Goal: Task Accomplishment & Management: Manage account settings

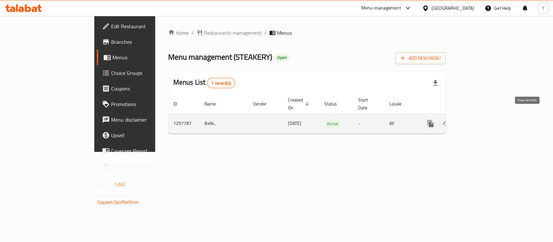
click at [480, 121] on icon "enhanced table" at bounding box center [478, 124] width 6 height 6
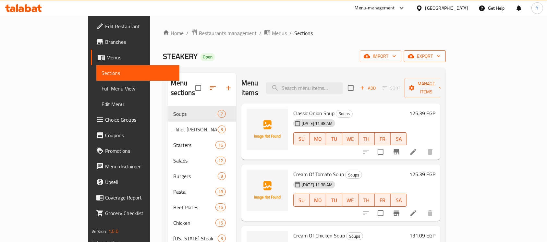
click at [414, 53] on icon "button" at bounding box center [410, 56] width 6 height 6
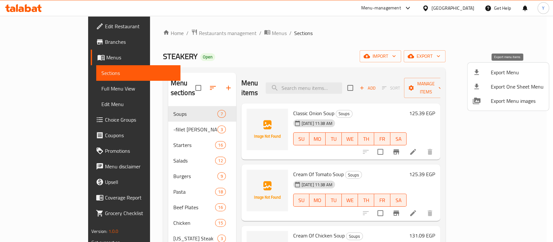
click at [498, 70] on span "Export Menu" at bounding box center [517, 72] width 53 height 8
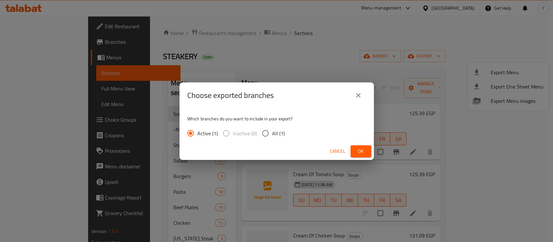
click at [271, 134] on input "All (1)" at bounding box center [266, 133] width 14 height 14
radio input "true"
click at [358, 152] on span "Ok" at bounding box center [361, 151] width 10 height 8
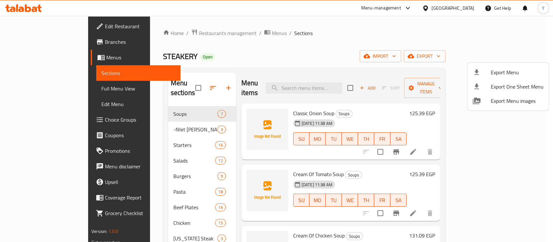
click at [348, 56] on div at bounding box center [276, 121] width 553 height 242
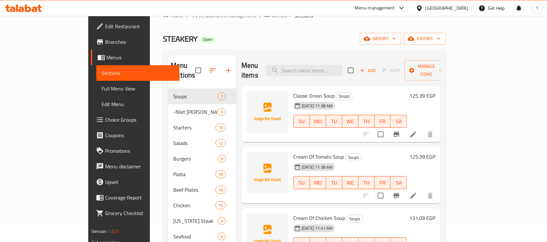
scroll to position [16, 0]
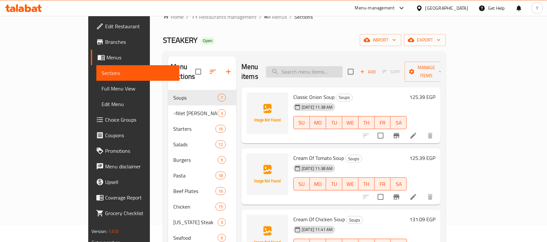
click at [309, 71] on input "search" at bounding box center [304, 71] width 77 height 11
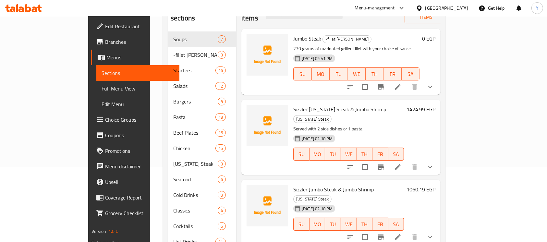
scroll to position [75, 0]
click at [346, 182] on div "Sizzler Jumbo Steak & Jumbo Shrimp New York Steak 01-09-2025 02:10 PM SU MO TU …" at bounding box center [348, 212] width 116 height 60
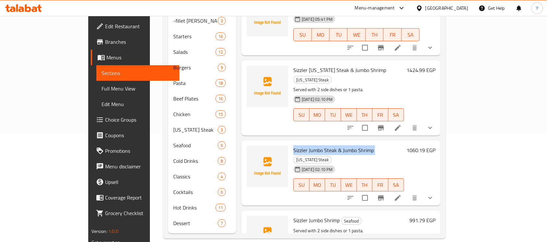
scroll to position [0, 0]
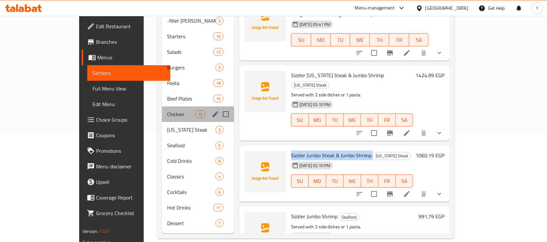
click at [162, 111] on div "Chicken 15" at bounding box center [198, 114] width 72 height 16
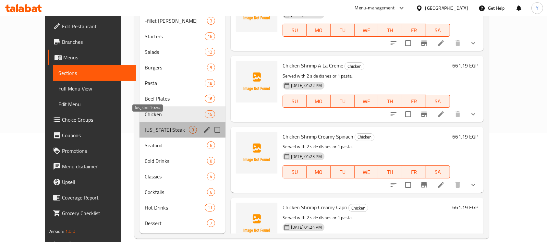
click at [145, 126] on span "[US_STATE] Steak" at bounding box center [167, 130] width 44 height 8
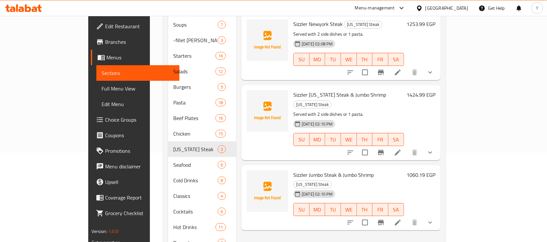
scroll to position [93, 0]
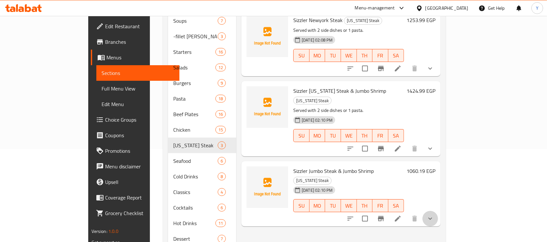
click at [438, 211] on button "show more" at bounding box center [430, 219] width 16 height 16
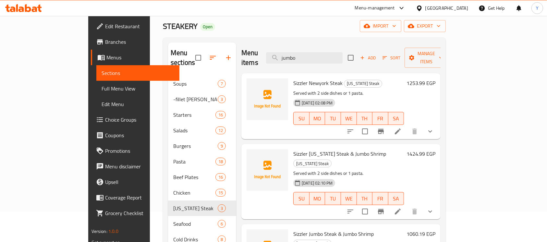
scroll to position [28, 0]
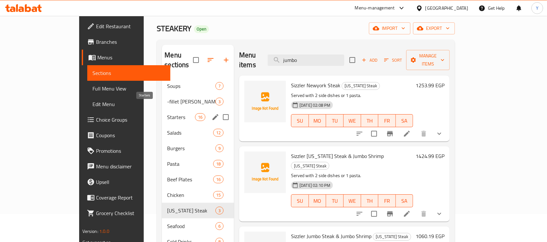
click at [167, 113] on span "Starters" at bounding box center [181, 117] width 28 height 8
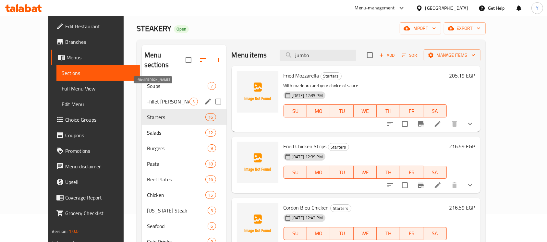
click at [175, 98] on span "-fillet [PERSON_NAME]" at bounding box center [168, 102] width 43 height 8
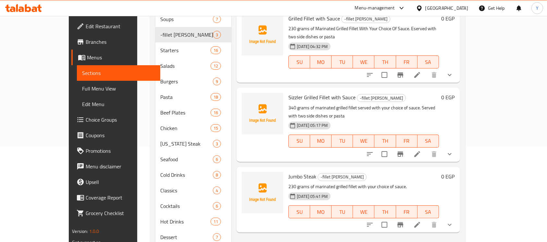
scroll to position [95, 0]
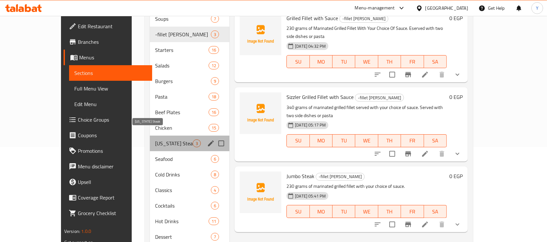
click at [155, 139] on span "[US_STATE] Steak" at bounding box center [174, 143] width 38 height 8
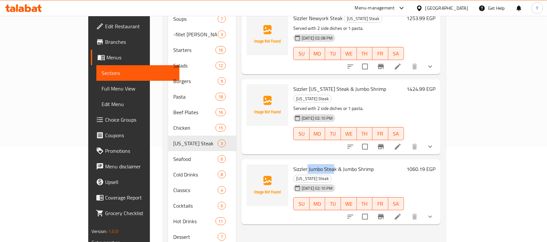
drag, startPoint x: 312, startPoint y: 149, endPoint x: 285, endPoint y: 148, distance: 27.6
click at [293, 164] on span "Sizzler Jumbo Steak & Jumbo Shrimp" at bounding box center [333, 169] width 80 height 10
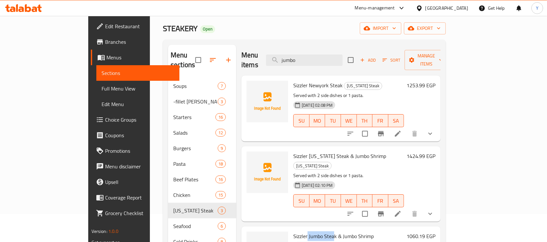
scroll to position [25, 0]
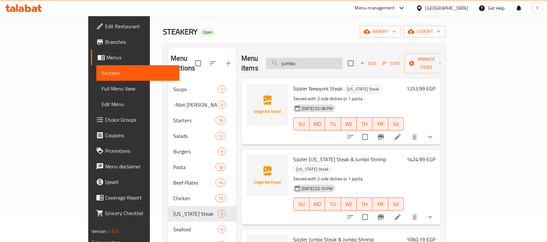
click at [334, 58] on input "jumbo" at bounding box center [304, 63] width 77 height 11
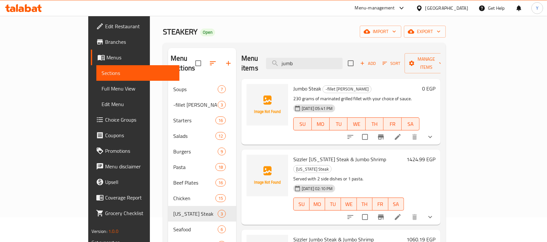
type input "jumb"
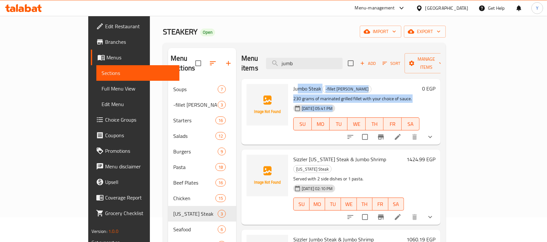
drag, startPoint x: 358, startPoint y: 84, endPoint x: 275, endPoint y: 81, distance: 82.4
click at [290, 81] on div "Jumbo Steak -fillet Mignon 230 grams of marinated grilled fillet with your choi…" at bounding box center [355, 111] width 131 height 61
click at [290, 84] on div "Jumbo Steak -fillet Mignon 230 grams of marinated grilled fillet with your choi…" at bounding box center [355, 111] width 131 height 61
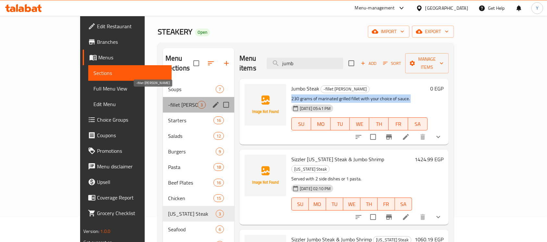
click at [168, 101] on span "-fillet [PERSON_NAME]" at bounding box center [182, 105] width 29 height 8
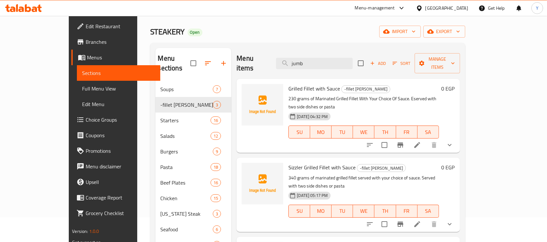
click at [438, 174] on p "340 grams of marinated grilled fillet served with your choice of sauce. Served …" at bounding box center [363, 182] width 150 height 16
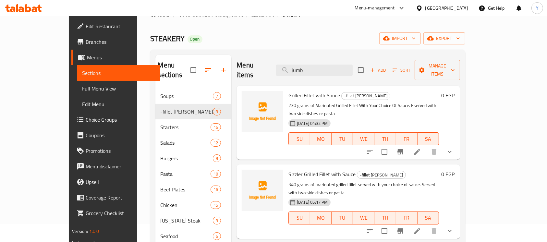
scroll to position [18, 0]
click at [386, 67] on span "Add" at bounding box center [378, 70] width 18 height 7
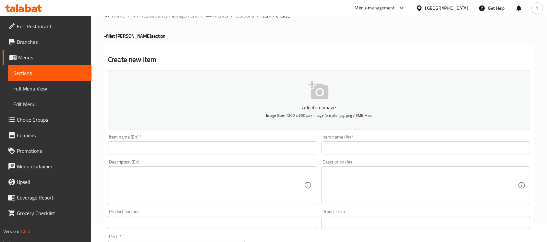
click at [247, 16] on div at bounding box center [273, 16] width 547 height 0
click at [240, 19] on span "Sections" at bounding box center [244, 16] width 18 height 8
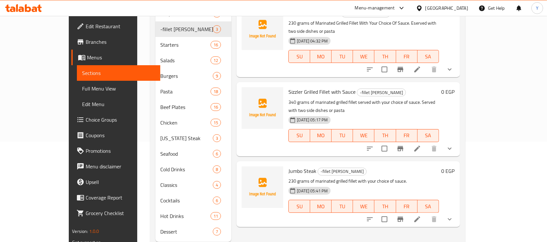
scroll to position [104, 0]
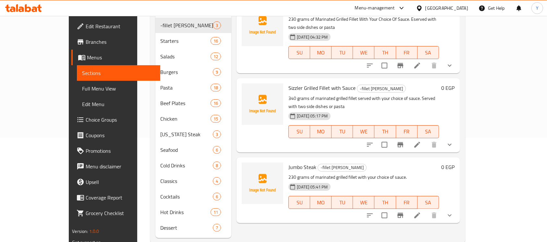
drag, startPoint x: 514, startPoint y: 193, endPoint x: 530, endPoint y: 183, distance: 18.4
click at [457, 207] on button "show more" at bounding box center [450, 215] width 16 height 16
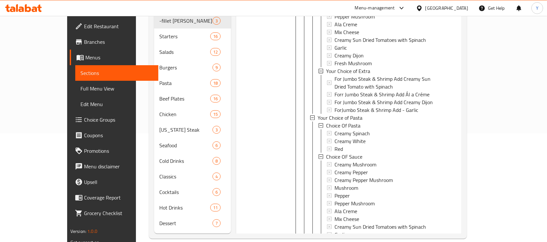
scroll to position [476, 0]
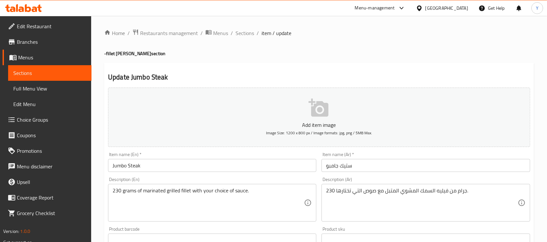
scroll to position [416, 0]
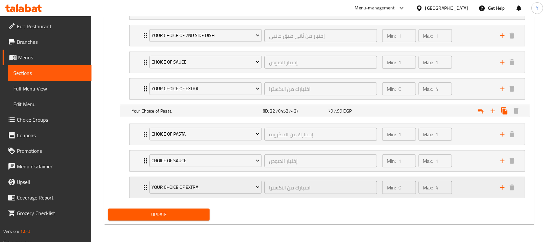
click at [472, 186] on div "Min: 0 ​ Max: 4 ​" at bounding box center [437, 187] width 118 height 21
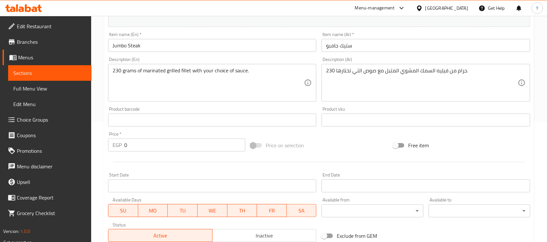
scroll to position [118, 0]
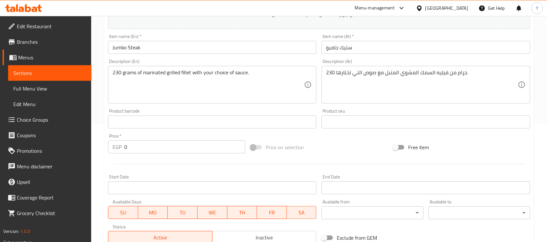
click at [386, 42] on input "ستيك جامبو" at bounding box center [425, 47] width 208 height 13
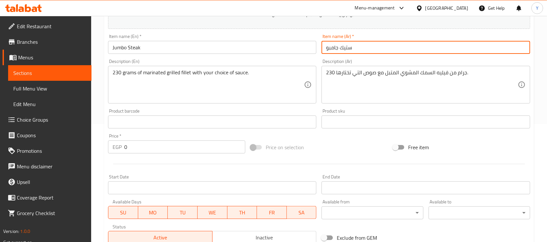
click at [386, 42] on input "ستيك جامبو" at bounding box center [425, 47] width 208 height 13
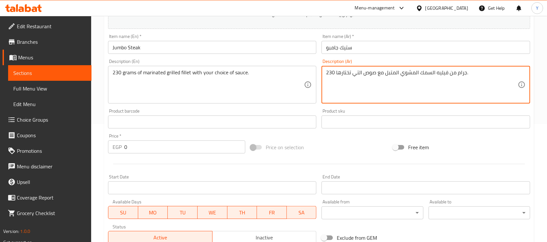
click at [374, 74] on textarea "230 جرام من فيليه السمك المشوي المتبل مع صوص التي تختارها." at bounding box center [421, 84] width 191 height 31
drag, startPoint x: 374, startPoint y: 74, endPoint x: 367, endPoint y: 71, distance: 7.1
click at [373, 74] on textarea "230 جرام من فيليه السمك المشوي المتبل مع صوص التي تختارها." at bounding box center [421, 84] width 191 height 31
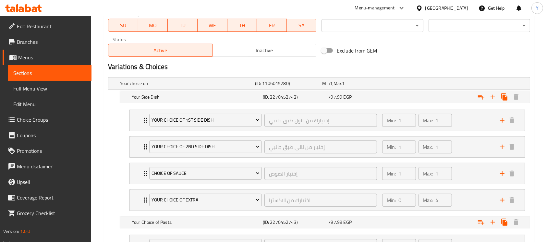
scroll to position [315, 0]
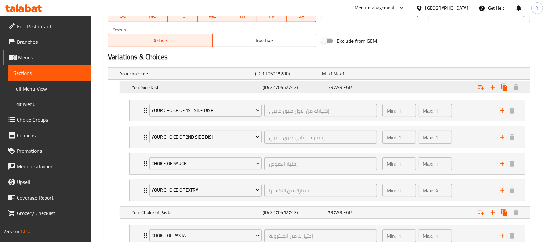
click at [382, 77] on div "797.99 EGP" at bounding box center [354, 73] width 65 height 6
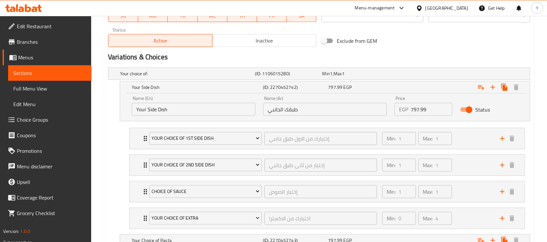
click at [415, 107] on input "797.99" at bounding box center [430, 109] width 41 height 13
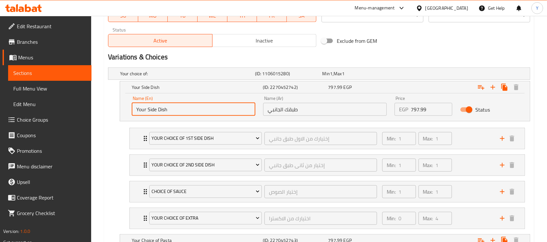
drag, startPoint x: 209, startPoint y: 108, endPoint x: 127, endPoint y: 107, distance: 82.3
click at [127, 107] on div "Name (En) Your Side Dish Name (En) Name (Ar) طبقك الجانبي Name (Ar) Price EGP 7…" at bounding box center [324, 107] width 409 height 28
click at [319, 113] on input "طبقك الجانبي" at bounding box center [325, 109] width 124 height 13
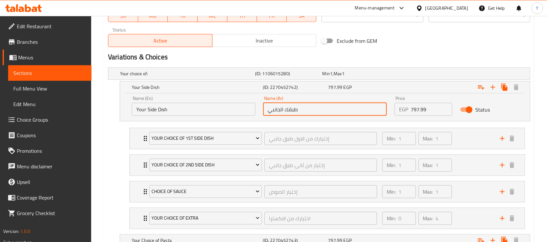
click at [319, 113] on input "طبقك الجانبي" at bounding box center [325, 109] width 124 height 13
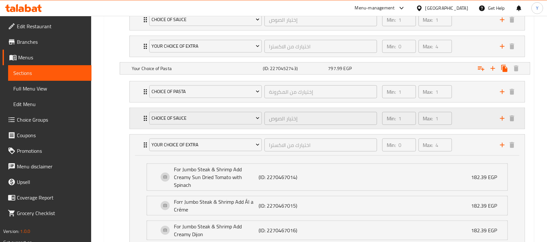
scroll to position [485, 0]
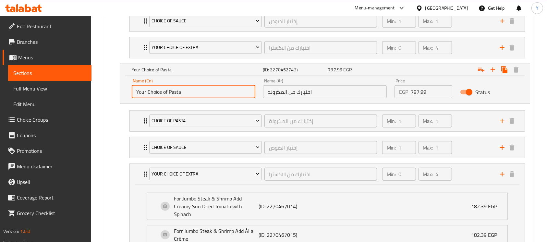
click at [220, 91] on input "Your Choice of Pasta" at bounding box center [194, 91] width 124 height 13
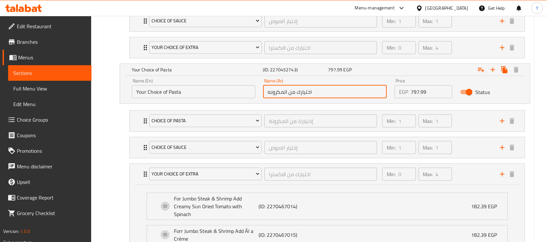
click at [336, 87] on input "اختيارك من المكرونه" at bounding box center [325, 91] width 124 height 13
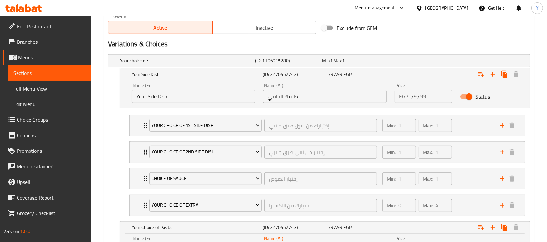
scroll to position [329, 0]
click at [470, 123] on div "Min: 1 ​ Max: 1 ​" at bounding box center [437, 124] width 118 height 21
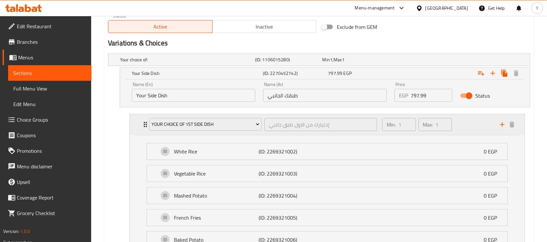
click at [469, 125] on div "Min: 1 ​ Max: 1 ​" at bounding box center [437, 124] width 118 height 21
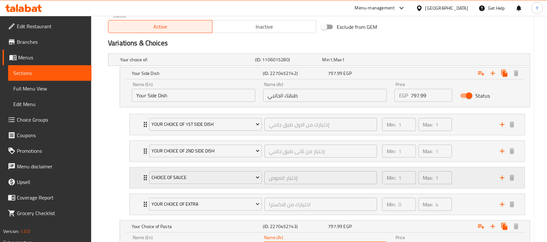
click at [466, 181] on div "Min: 1 ​ Max: 1 ​" at bounding box center [437, 177] width 118 height 21
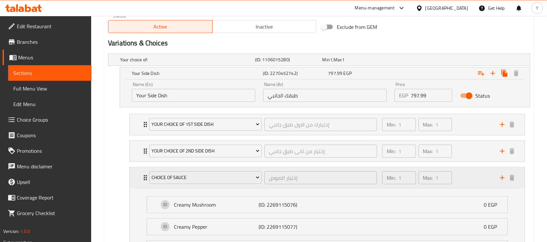
click at [467, 179] on div "Min: 1 ​ Max: 1 ​" at bounding box center [437, 177] width 118 height 21
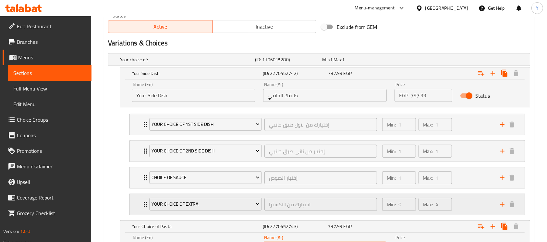
click at [480, 204] on div "Min: 0 ​ Max: 4 ​" at bounding box center [437, 204] width 118 height 21
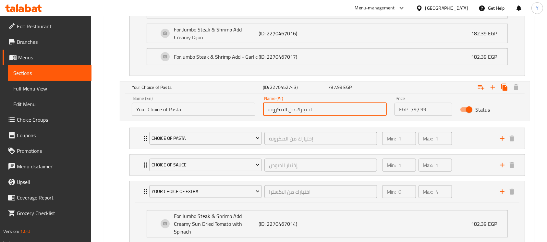
scroll to position [599, 0]
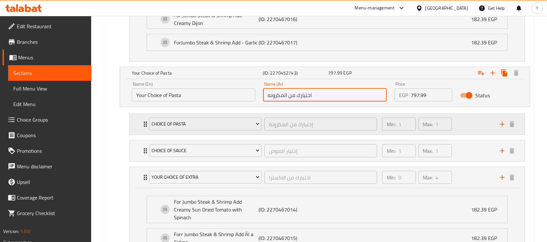
click at [467, 123] on div "Min: 1 ​ Max: 1 ​" at bounding box center [437, 124] width 118 height 21
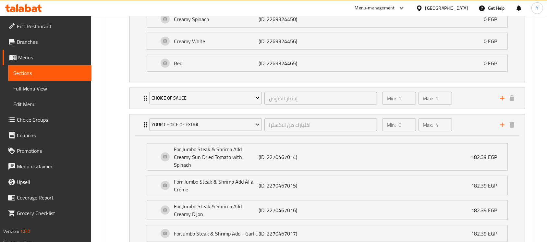
scroll to position [769, 0]
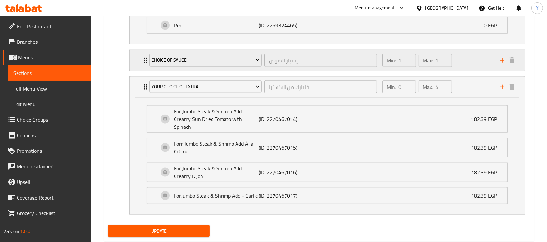
click at [467, 50] on div "Min: 1 ​ Max: 1 ​" at bounding box center [437, 60] width 118 height 21
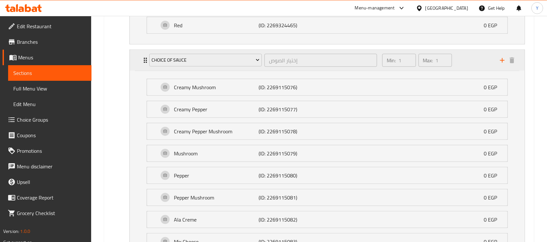
click at [460, 50] on div "Min: 1 ​ Max: 1 ​" at bounding box center [437, 60] width 118 height 21
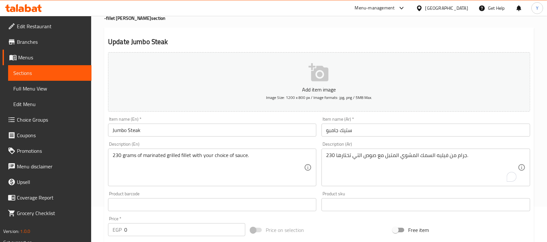
scroll to position [484, 0]
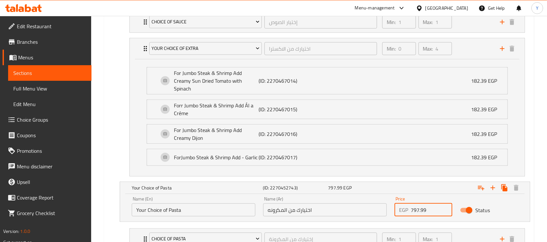
drag, startPoint x: 419, startPoint y: 204, endPoint x: 427, endPoint y: 204, distance: 8.1
click at [427, 204] on input "797.99" at bounding box center [430, 209] width 41 height 13
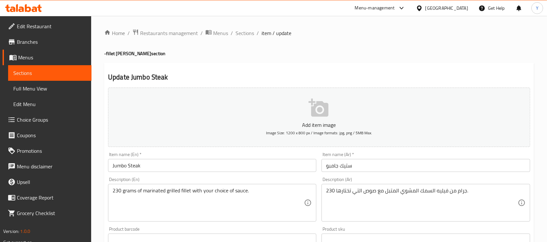
click at [234, 37] on ol "Home / Restaurants management / Menus / Sections / item / update" at bounding box center [319, 33] width 430 height 8
click at [237, 35] on span "Sections" at bounding box center [244, 33] width 18 height 8
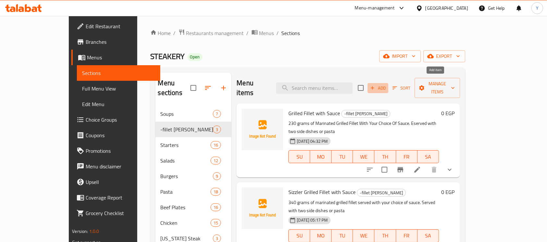
click at [386, 84] on span "Add" at bounding box center [378, 87] width 18 height 7
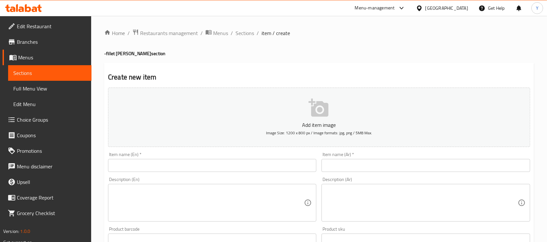
click at [200, 168] on input "text" at bounding box center [212, 165] width 208 height 13
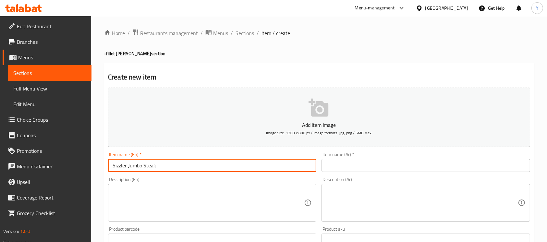
type input "Sizzler Jumbo Steak"
drag, startPoint x: 151, startPoint y: 196, endPoint x: 194, endPoint y: 220, distance: 49.3
click at [150, 196] on textarea at bounding box center [207, 202] width 191 height 31
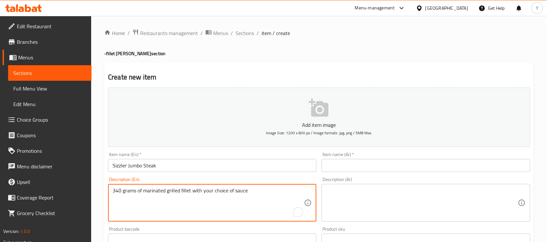
type textarea "340 grams of marinated grilled fillet with your choice of sauce"
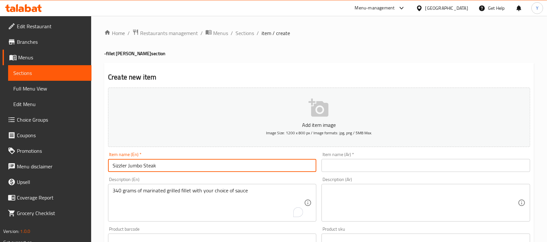
click at [183, 170] on input "Sizzler Jumbo Steak" at bounding box center [212, 165] width 208 height 13
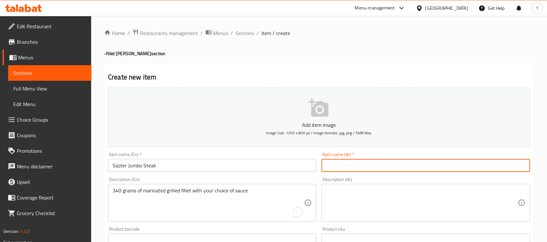
paste input "ستيك جامبو"
type input "ستيك جامبو سيذلر"
click at [369, 198] on textarea at bounding box center [421, 202] width 191 height 31
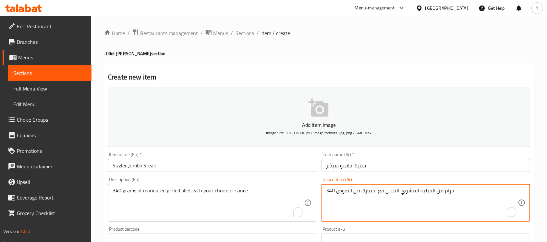
type textarea "340 جرام من الفيليه المشوي المتبل مع اختيارك من الصوص"
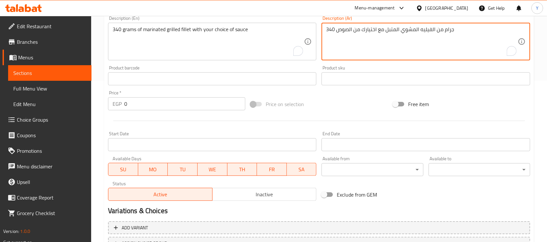
scroll to position [216, 0]
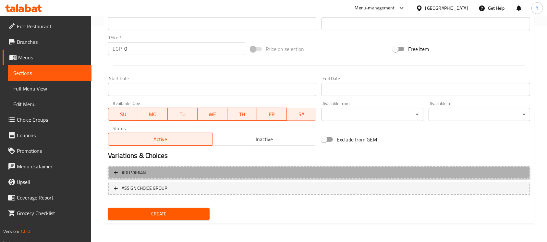
click at [320, 173] on span "Add variant" at bounding box center [319, 173] width 410 height 8
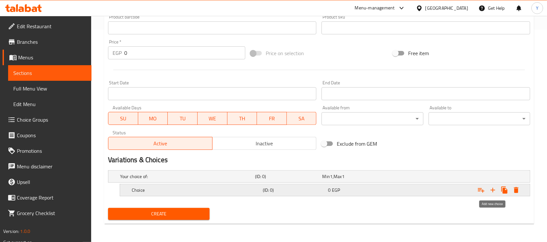
click at [489, 187] on icon "Expand" at bounding box center [493, 190] width 8 height 8
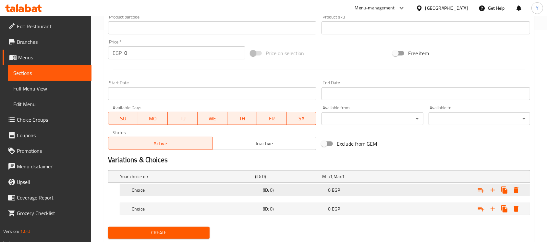
click at [318, 183] on div "Choice (ID: 0) 0 EGP" at bounding box center [321, 176] width 404 height 14
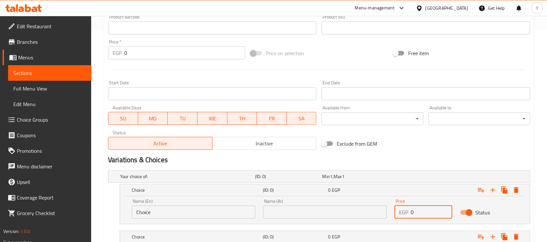
drag, startPoint x: 415, startPoint y: 211, endPoint x: 397, endPoint y: 215, distance: 18.4
click at [397, 215] on div "EGP 0 Price" at bounding box center [423, 212] width 58 height 13
paste input "797.99"
drag, startPoint x: 419, startPoint y: 209, endPoint x: 403, endPoint y: 211, distance: 15.8
click at [403, 211] on div "EGP 797.99 Price" at bounding box center [423, 212] width 58 height 13
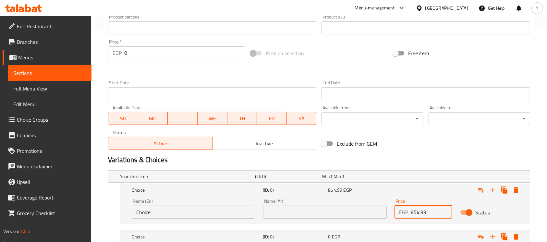
click at [423, 211] on input "854.99" at bounding box center [430, 212] width 41 height 13
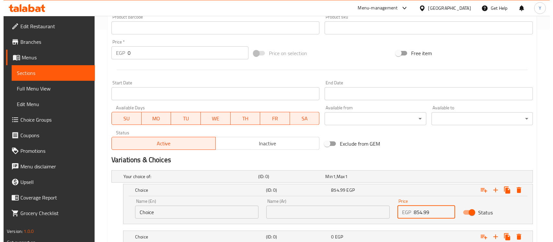
scroll to position [259, 0]
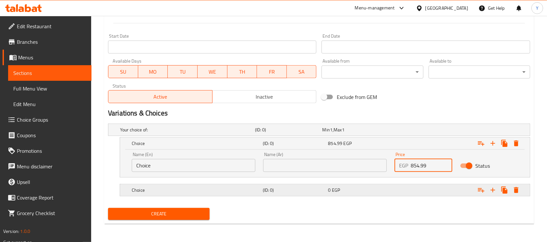
type input "854.99"
click at [424, 131] on div "Expand" at bounding box center [455, 129] width 135 height 3
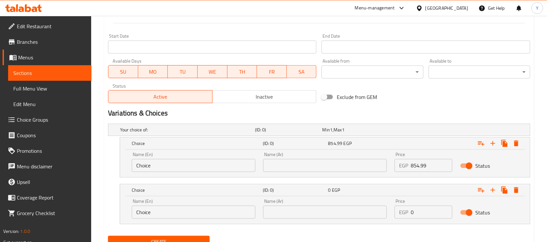
click at [418, 217] on input "0" at bounding box center [430, 212] width 41 height 13
click at [418, 218] on input "0" at bounding box center [430, 212] width 41 height 13
drag, startPoint x: 416, startPoint y: 211, endPoint x: 376, endPoint y: 213, distance: 40.6
click at [376, 213] on div "Name (En) Choice Name (En) Name (Ar) Name (Ar) Price EGP 0 Price Status" at bounding box center [325, 209] width 394 height 28
paste input "854.99"
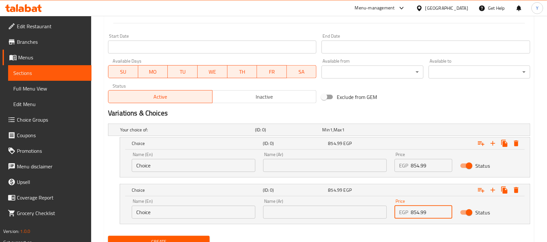
type input "854.99"
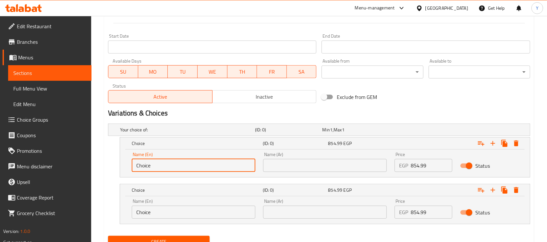
click at [186, 159] on input "Choice" at bounding box center [194, 165] width 124 height 13
paste input "Your Side Dish"
type input "Your Side Dish"
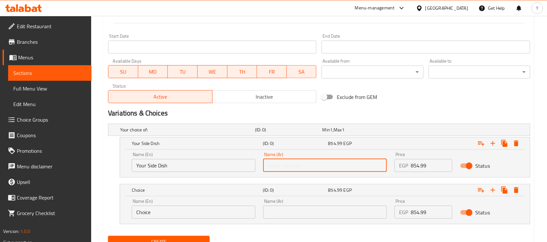
paste input "طبقك الجانبي"
type input "طبقك الجانبي"
click at [200, 206] on input "Choice" at bounding box center [194, 212] width 124 height 13
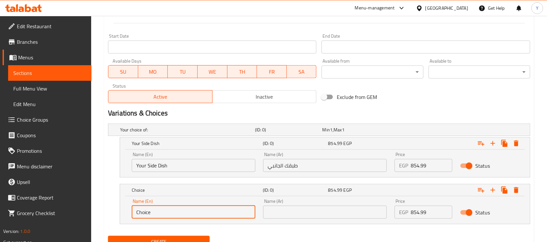
click at [200, 206] on input "Choice" at bounding box center [194, 212] width 124 height 13
paste input "Your Choice of Pasta"
type input "Your Choice of Pasta"
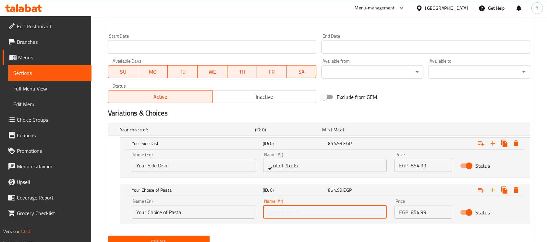
paste input "اختيارك من المكرونه"
type input "اختيارك من المكرونه"
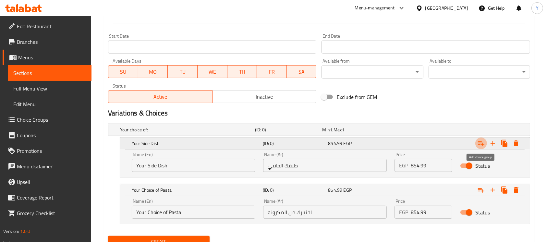
click at [479, 147] on button "Expand" at bounding box center [481, 143] width 12 height 12
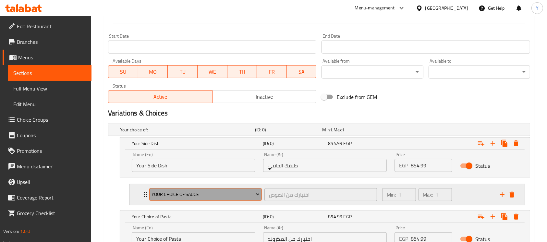
click at [228, 195] on span "Your Choice Of Sauce" at bounding box center [205, 194] width 108 height 8
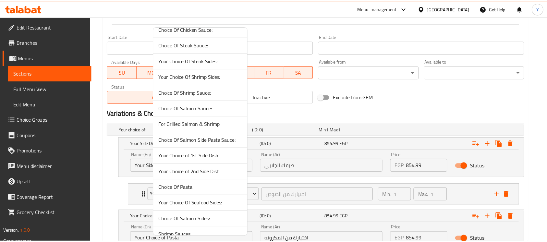
scroll to position [91, 0]
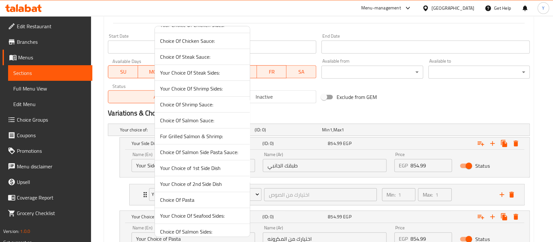
click at [195, 170] on span "Your Choice of 1st Side Dish" at bounding box center [202, 168] width 85 height 8
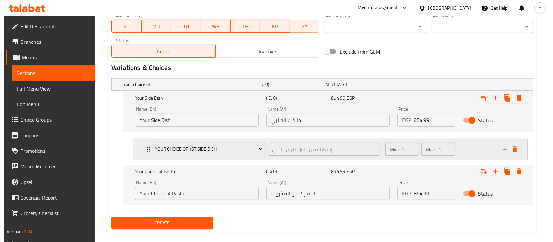
scroll to position [306, 0]
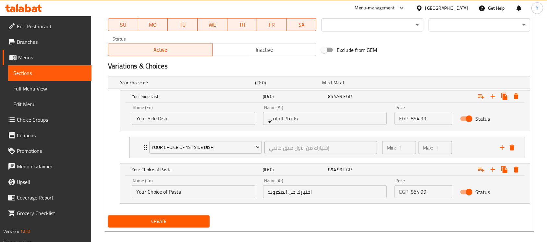
click at [480, 159] on li "Your Choice of 1st Side Dish إختيارك من الاول طبق جانبي ​ Min: 1 ​ Max: 1 ​ Whi…" at bounding box center [327, 147] width 406 height 27
click at [474, 154] on div "Min: 1 ​ Max: 1 ​" at bounding box center [437, 147] width 118 height 21
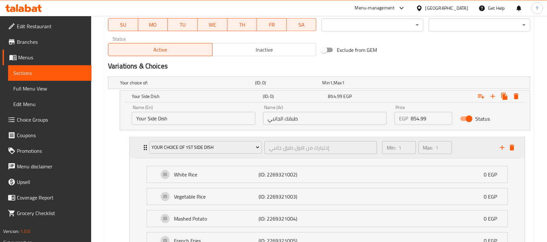
click at [474, 154] on div "Min: 1 ​ Max: 1 ​" at bounding box center [437, 147] width 118 height 21
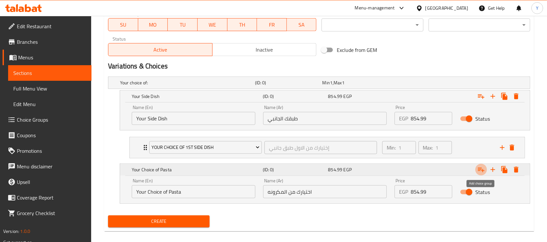
click at [482, 171] on icon "Expand" at bounding box center [481, 170] width 6 height 5
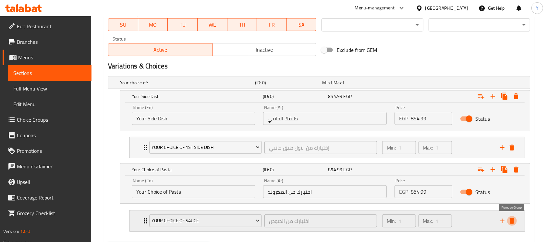
click at [513, 220] on icon "delete" at bounding box center [511, 221] width 5 height 6
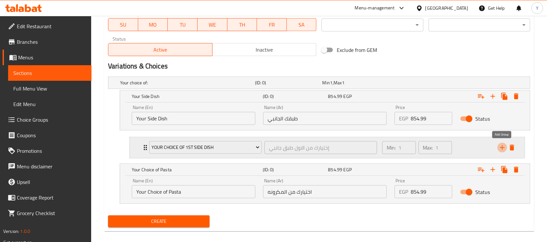
click at [500, 148] on icon "add" at bounding box center [502, 148] width 8 height 8
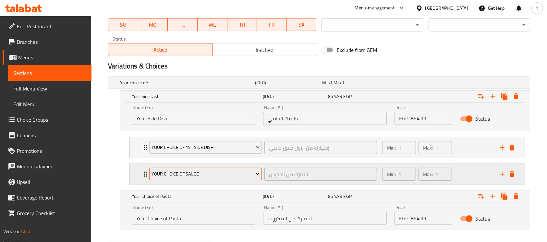
click at [246, 176] on span "Your Choice Of Sauce" at bounding box center [205, 174] width 108 height 8
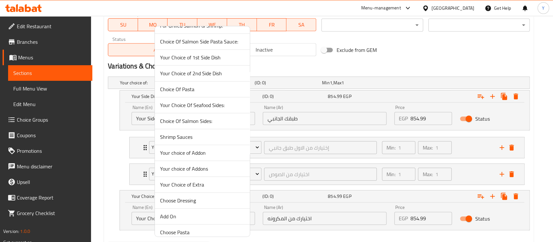
scroll to position [202, 0]
click at [228, 72] on span "Your Choice of 2nd Side Dish" at bounding box center [202, 73] width 85 height 8
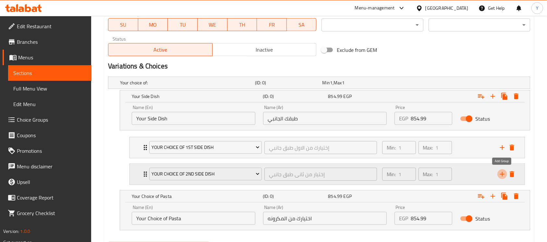
click at [501, 175] on icon "add" at bounding box center [502, 174] width 8 height 8
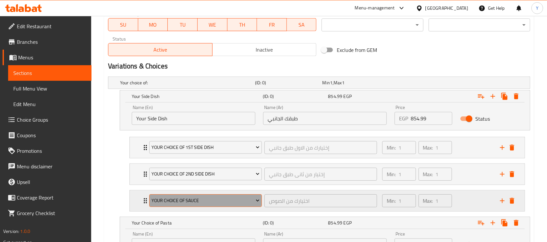
click at [226, 204] on span "Your Choice Of Sauce" at bounding box center [205, 200] width 108 height 8
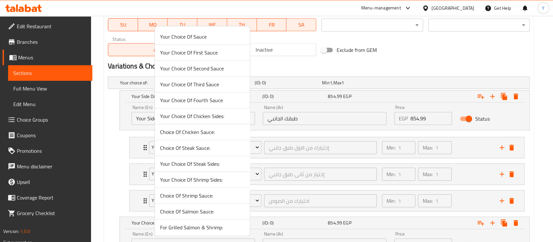
drag, startPoint x: 208, startPoint y: 38, endPoint x: 234, endPoint y: 59, distance: 34.1
click at [207, 38] on span "Your Choice Of Sauce" at bounding box center [202, 37] width 85 height 8
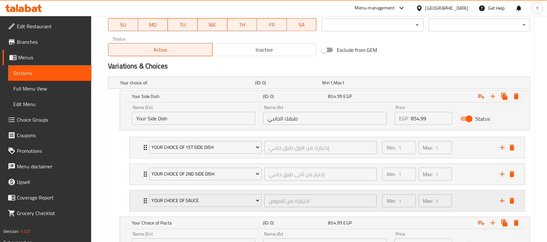
click at [478, 201] on div "Min: 1 ​ Max: 1 ​" at bounding box center [437, 200] width 118 height 21
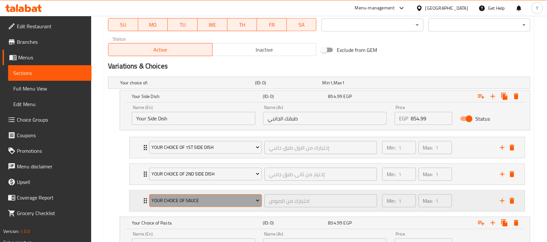
click at [206, 202] on span "Your Choice Of Sauce" at bounding box center [205, 200] width 108 height 8
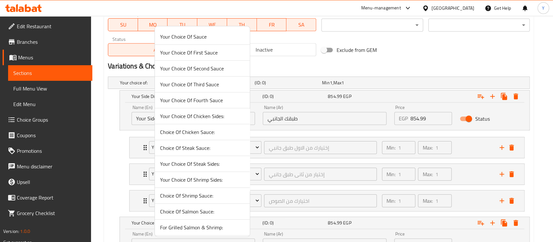
click at [215, 148] on span "Choice Of Steak Sauce:" at bounding box center [202, 148] width 85 height 8
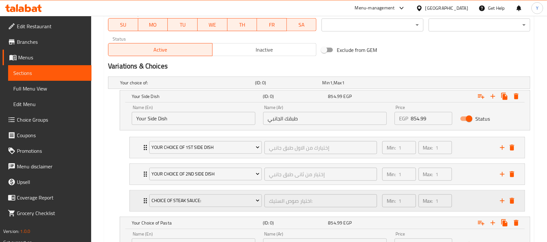
click at [473, 201] on div "Min: 1 ​ Max: 1 ​" at bounding box center [437, 200] width 118 height 21
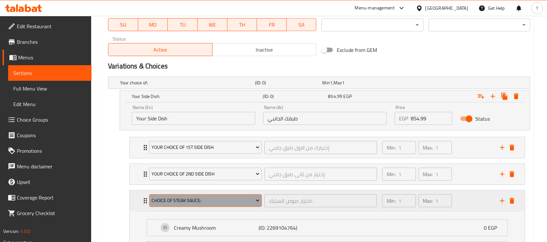
click at [224, 206] on button "Choice Of Steak Sauce:" at bounding box center [205, 200] width 112 height 13
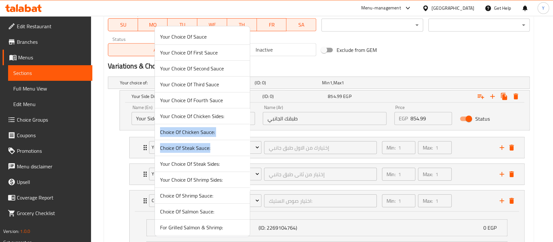
drag, startPoint x: 249, startPoint y: 110, endPoint x: 254, endPoint y: 154, distance: 44.1
click at [250, 154] on div "Your Choice Of Sauce Your Choice Of First Sauce Your Choice Of Second Sauce You…" at bounding box center [203, 131] width 96 height 211
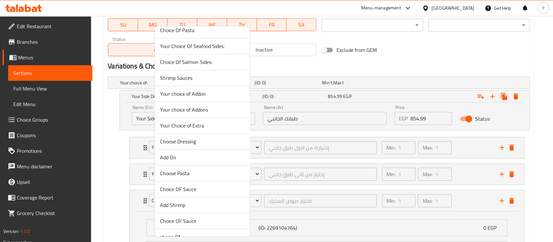
scroll to position [262, 0]
click at [223, 189] on span "Choice OF Sauce" at bounding box center [202, 188] width 85 height 8
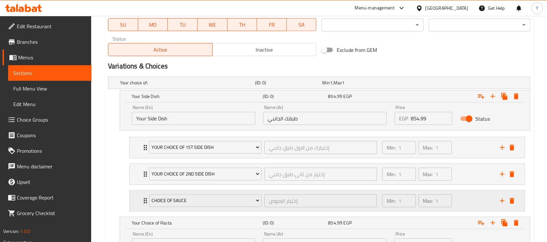
click at [465, 207] on div "Min: 1 ​ Max: 1 ​" at bounding box center [437, 200] width 118 height 21
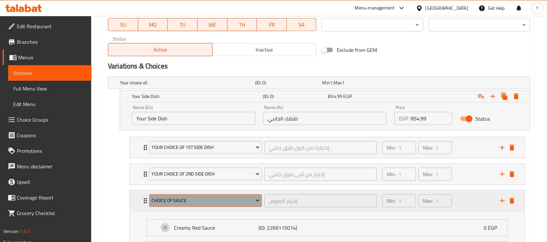
click at [215, 197] on span "Choice OF Sauce" at bounding box center [205, 200] width 108 height 8
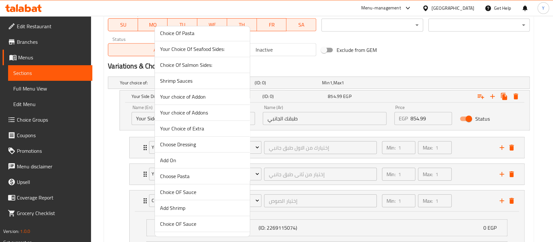
scroll to position [258, 0]
click at [209, 188] on span "Choice OF Sauce" at bounding box center [202, 191] width 85 height 8
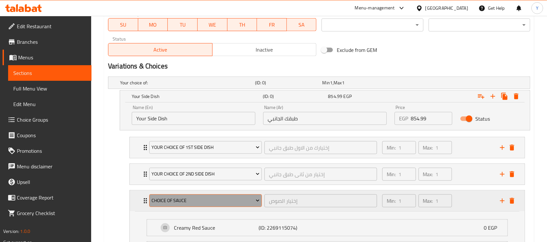
click at [191, 200] on span "Choice OF Sauce" at bounding box center [205, 200] width 108 height 8
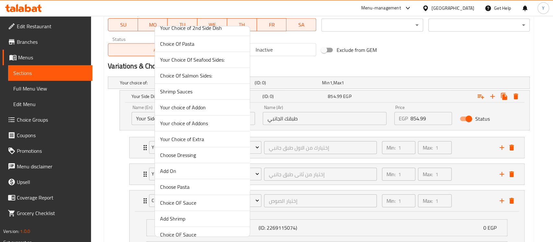
scroll to position [270, 0]
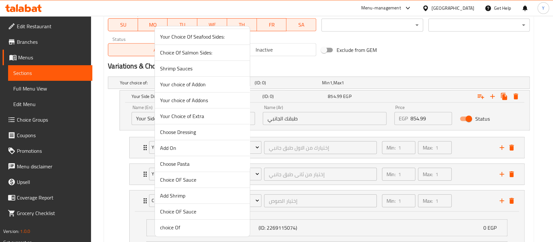
click at [214, 183] on li "Choice OF Sauce" at bounding box center [202, 180] width 95 height 16
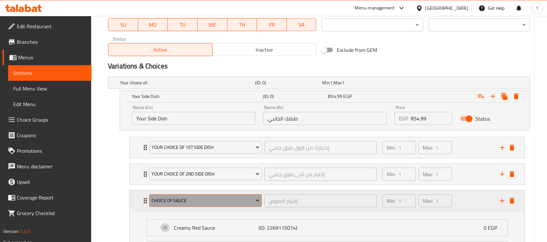
click at [211, 203] on span "Choice OF Sauce" at bounding box center [205, 200] width 108 height 8
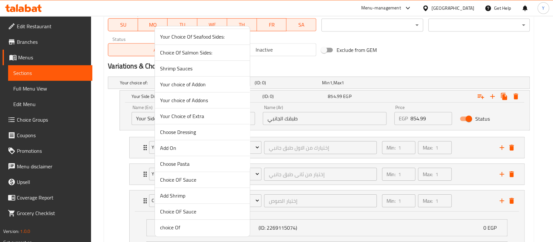
click at [211, 214] on li "Choice OF Sauce" at bounding box center [202, 212] width 95 height 16
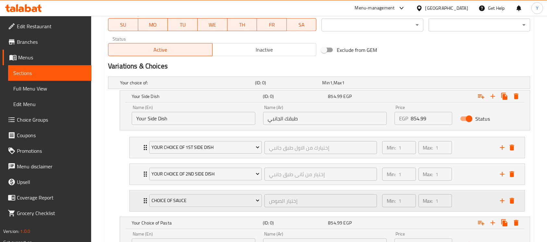
click at [465, 194] on div "Min: 1 ​ Max: 1 ​" at bounding box center [437, 200] width 118 height 21
click at [465, 195] on div "Min: 1 ​ Max: 1 ​" at bounding box center [437, 200] width 118 height 21
click at [501, 201] on icon "add" at bounding box center [502, 201] width 8 height 8
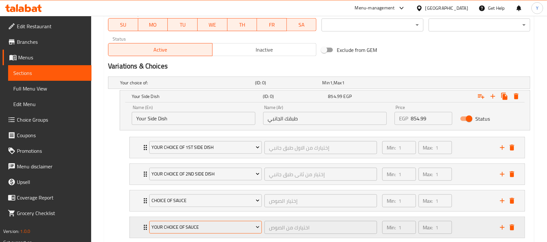
click at [241, 223] on span "Your Choice Of Sauce" at bounding box center [205, 227] width 108 height 8
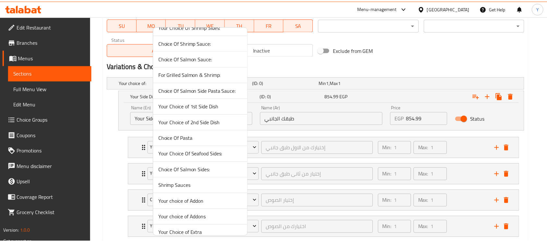
scroll to position [155, 0]
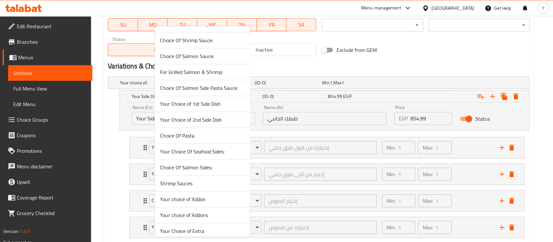
click at [212, 229] on span "Your Choice of Extra" at bounding box center [202, 231] width 85 height 8
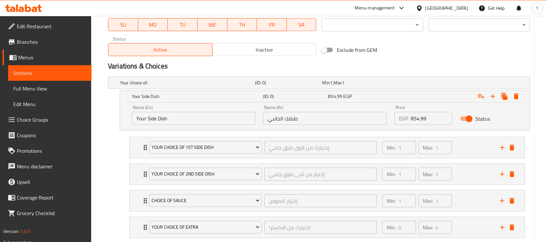
scroll to position [392, 0]
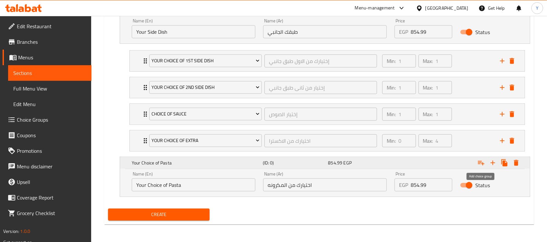
click at [479, 163] on icon "Expand" at bounding box center [481, 163] width 8 height 8
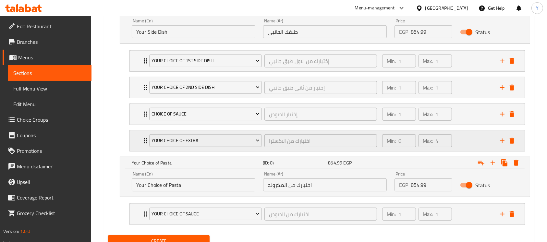
click at [480, 143] on div "Min: 0 ​ Max: 4 ​" at bounding box center [437, 140] width 118 height 21
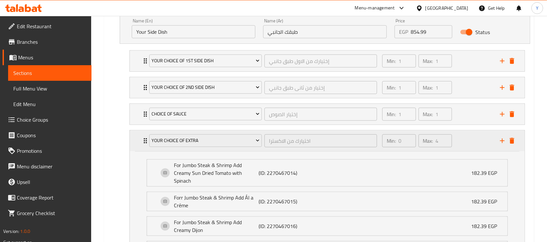
click at [480, 143] on div "Min: 0 ​ Max: 4 ​" at bounding box center [437, 140] width 118 height 21
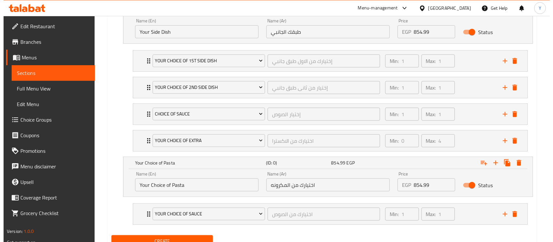
scroll to position [419, 0]
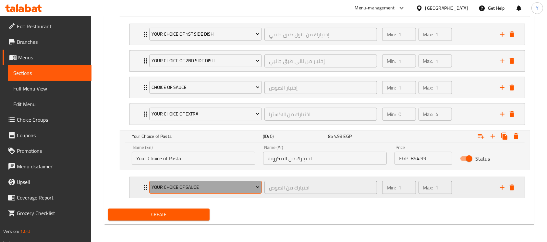
click at [202, 186] on span "Your Choice Of Sauce" at bounding box center [205, 187] width 108 height 8
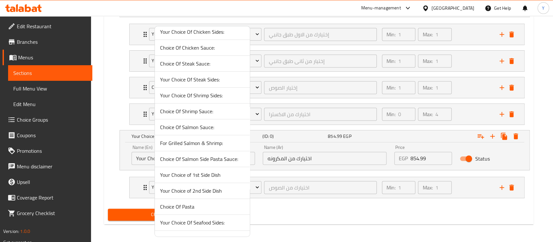
scroll to position [85, 0]
click at [215, 202] on span "Choice Of Pasta" at bounding box center [202, 206] width 85 height 8
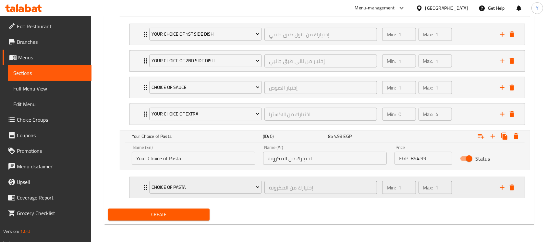
click at [454, 187] on div "Min: 1 ​ Max: 1 ​" at bounding box center [416, 187] width 75 height 18
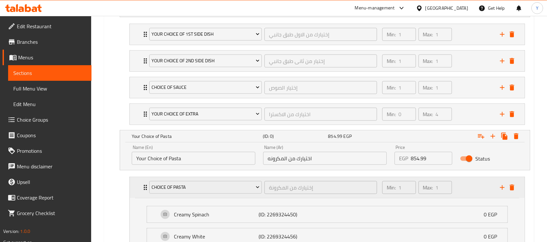
click at [454, 187] on div "Min: 1 ​ Max: 1 ​" at bounding box center [416, 187] width 75 height 18
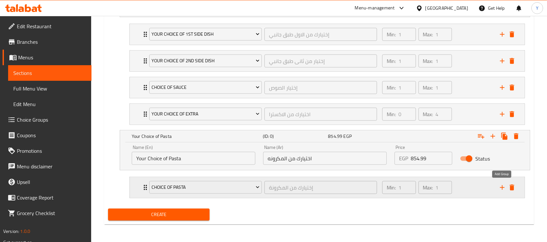
click at [498, 190] on icon "add" at bounding box center [502, 187] width 8 height 8
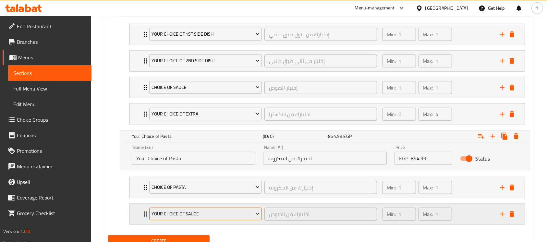
click at [208, 210] on span "Your Choice Of Sauce" at bounding box center [205, 214] width 108 height 8
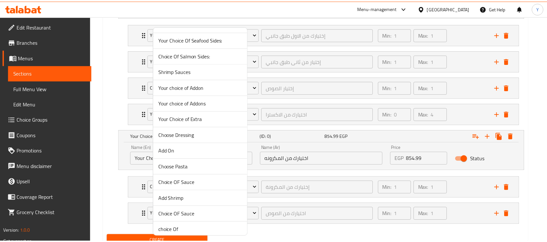
scroll to position [270, 0]
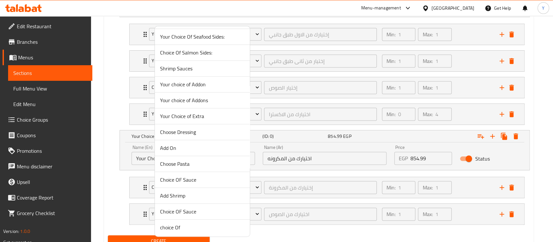
click at [229, 205] on li "Choice OF Sauce" at bounding box center [202, 212] width 95 height 16
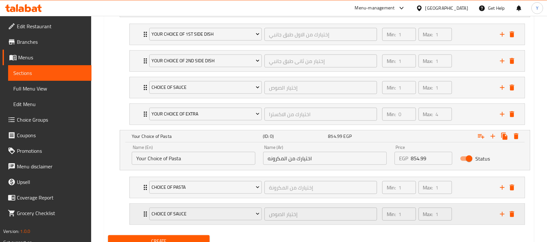
click at [457, 218] on div "Min: 1 ​ Max: 1 ​" at bounding box center [437, 214] width 118 height 21
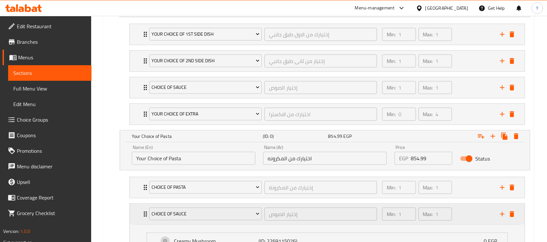
click at [457, 218] on div "Min: 1 ​ Max: 1 ​" at bounding box center [437, 214] width 118 height 21
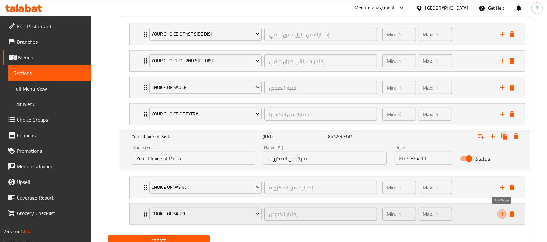
click at [501, 217] on icon "add" at bounding box center [502, 214] width 8 height 8
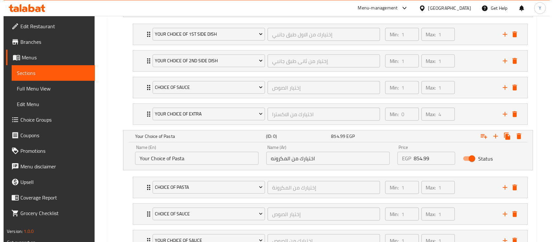
scroll to position [472, 0]
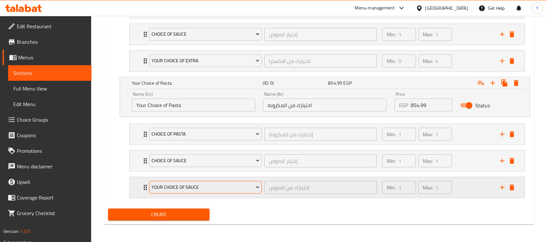
click at [220, 191] on button "Your Choice Of Sauce" at bounding box center [205, 187] width 112 height 13
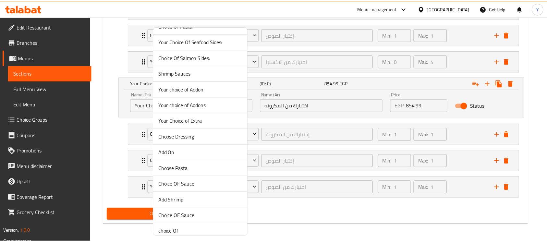
scroll to position [270, 0]
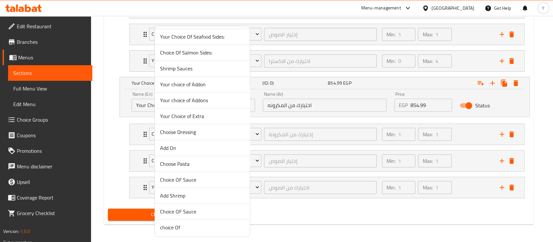
click at [201, 115] on span "Your Choice of Extra" at bounding box center [202, 116] width 85 height 8
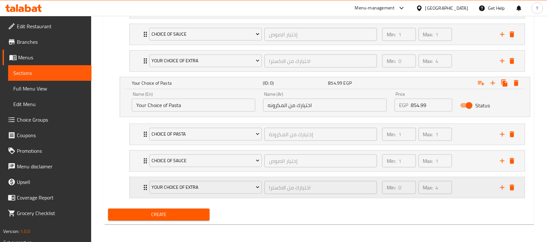
click at [453, 193] on div "Max: 4 ​" at bounding box center [435, 188] width 36 height 16
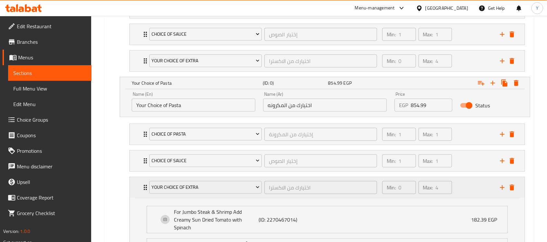
click at [453, 193] on div "Max: 4 ​" at bounding box center [435, 188] width 36 height 16
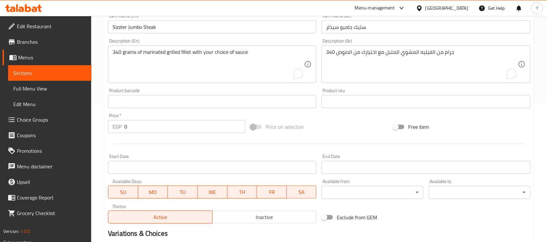
scroll to position [109, 0]
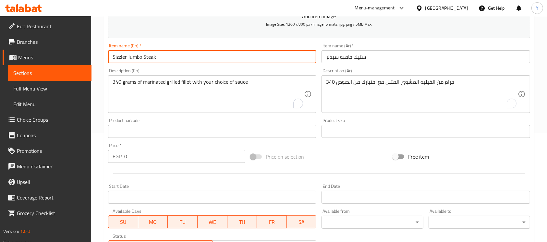
click at [265, 55] on input "Sizzler Jumbo Steak" at bounding box center [212, 56] width 208 height 13
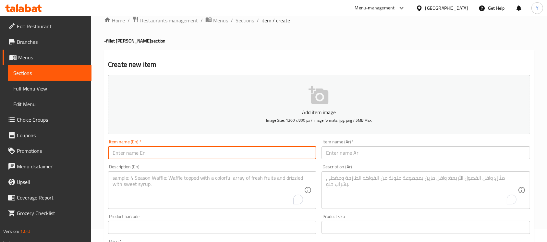
scroll to position [5, 0]
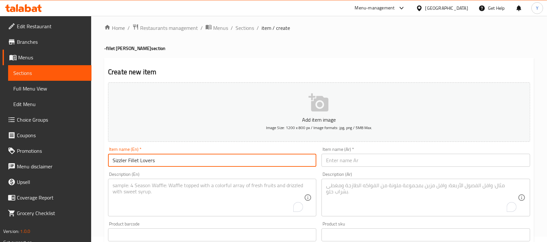
type input "Sizzler Fillet Lovers"
click at [330, 159] on input "text" at bounding box center [425, 160] width 208 height 13
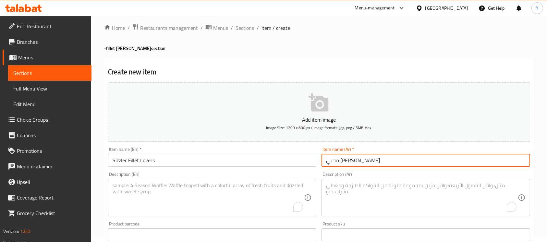
type input "محبي [PERSON_NAME]"
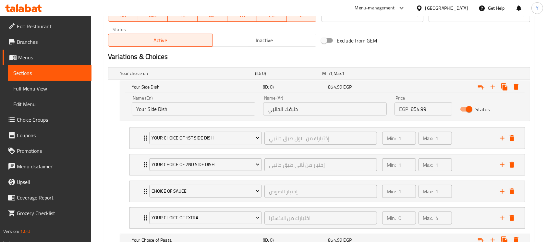
scroll to position [310, 0]
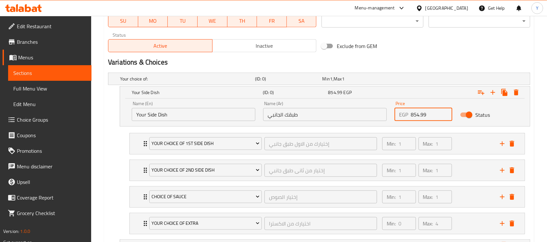
drag, startPoint x: 419, startPoint y: 108, endPoint x: 397, endPoint y: 112, distance: 22.3
click at [397, 112] on div "EGP 854.99 Price" at bounding box center [423, 114] width 58 height 13
paste input ".99"
click at [416, 112] on input "170.99" at bounding box center [430, 114] width 41 height 13
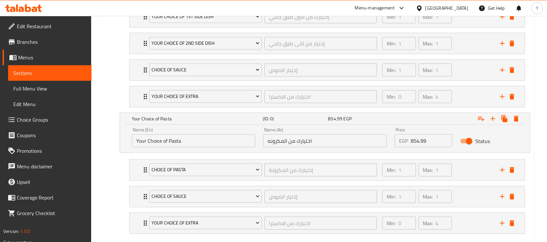
scroll to position [472, 0]
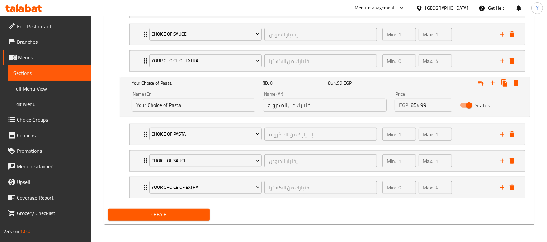
type input "170.99"
drag, startPoint x: 420, startPoint y: 104, endPoint x: 400, endPoint y: 104, distance: 20.4
click at [400, 104] on div "EGP 854.99 Price" at bounding box center [423, 105] width 58 height 13
paste input "170"
type input "170.99"
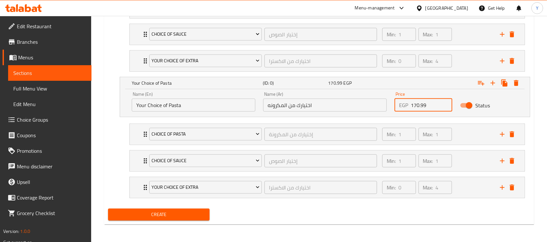
click at [377, 215] on div "Create" at bounding box center [318, 214] width 427 height 17
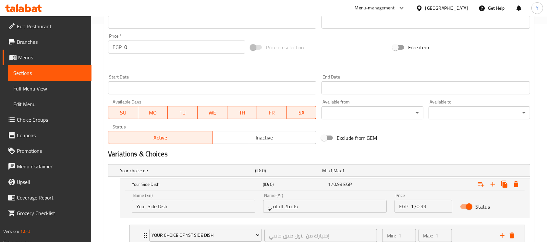
scroll to position [0, 0]
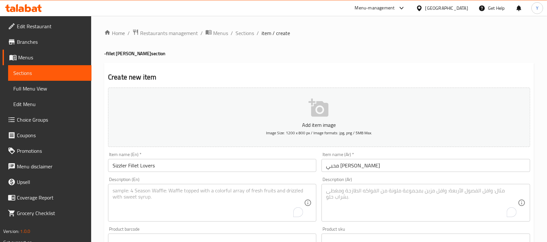
drag, startPoint x: 179, startPoint y: 169, endPoint x: 255, endPoint y: 172, distance: 76.0
click at [180, 169] on input "Sizzler Fillet Lovers" at bounding box center [212, 165] width 208 height 13
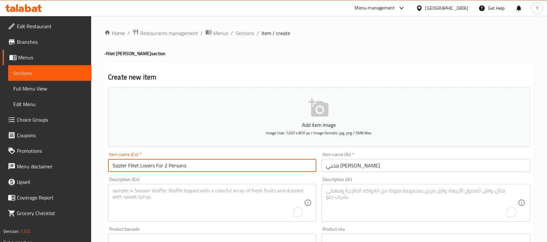
type input "Sizzler Fillet Lovers For 2 Persons"
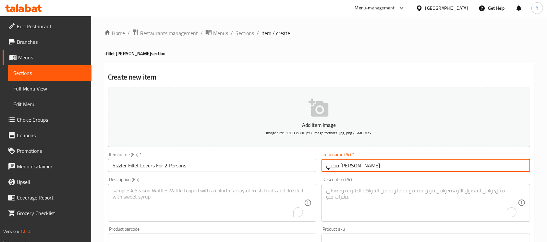
click at [394, 169] on input "محبي [PERSON_NAME]" at bounding box center [425, 165] width 208 height 13
type input "محبي فيليه سيذلر لشخصين"
click at [134, 209] on textarea "To enrich screen reader interactions, please activate Accessibility in Grammarl…" at bounding box center [207, 202] width 191 height 31
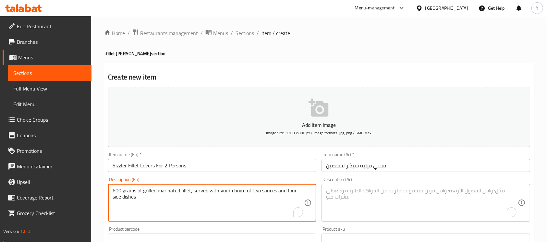
click at [280, 190] on textarea "600 grams of grilled marinated fillet, served with your choice of two sauces an…" at bounding box center [207, 202] width 191 height 31
click at [243, 205] on textarea "600 grams of grilled marinated fillet, served with your choice of two sauces, f…" at bounding box center [207, 202] width 191 height 31
type textarea "600 grams of grilled marinated fillet, served with your choice of two sauces, f…"
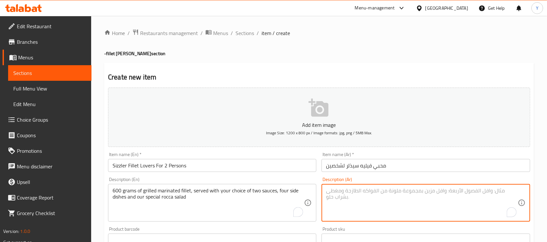
click at [353, 197] on textarea "To enrich screen reader interactions, please activate Accessibility in Grammarl…" at bounding box center [421, 202] width 191 height 31
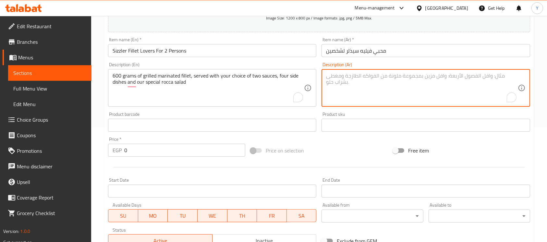
scroll to position [112, 0]
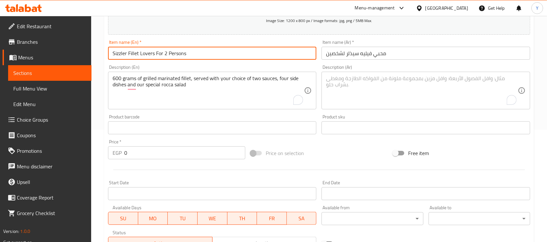
drag, startPoint x: 204, startPoint y: 56, endPoint x: 58, endPoint y: 43, distance: 146.1
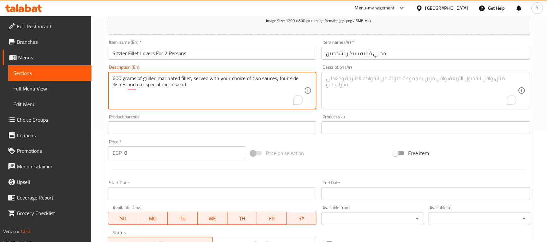
click at [161, 85] on textarea "600 grams of grilled marinated fillet, served with your choice of two sauces, f…" at bounding box center [207, 90] width 191 height 31
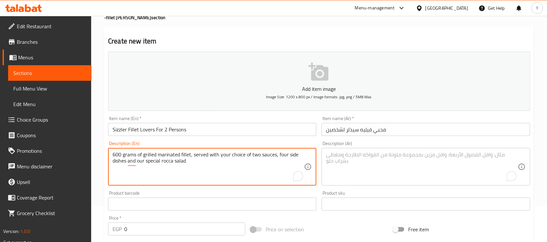
scroll to position [0, 0]
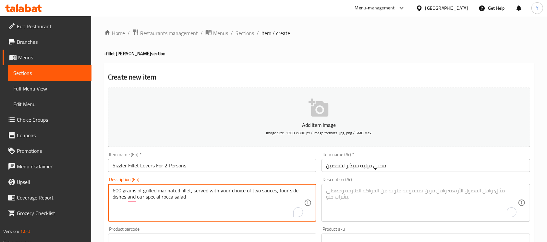
click at [203, 159] on div "Item name (En)   * Sizzler Fillet Lovers For 2 Persons Item name (En) *" at bounding box center [212, 162] width 208 height 20
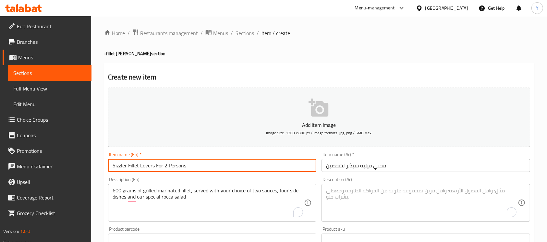
drag, startPoint x: 198, startPoint y: 170, endPoint x: 42, endPoint y: 178, distance: 156.4
type input "Steak Fajita 250 Grams"
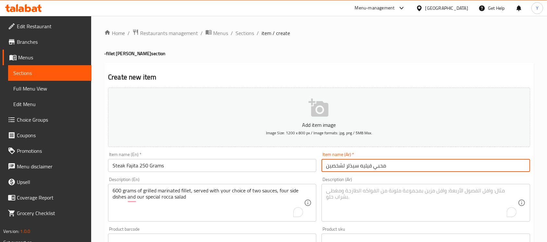
drag, startPoint x: 403, startPoint y: 163, endPoint x: 144, endPoint y: 172, distance: 258.5
click at [116, 162] on div "Add item image Image Size: 1200 x 800 px / Image formats: jpg, png / 5MB Max. I…" at bounding box center [318, 224] width 427 height 279
type input "ستيك فاهيتا 250 جرام"
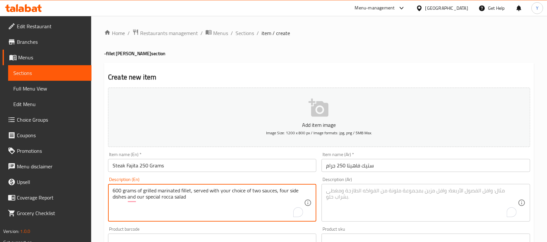
click at [179, 205] on textarea "600 grams of grilled marinated fillet, served with your choice of two sauces, f…" at bounding box center [207, 202] width 191 height 31
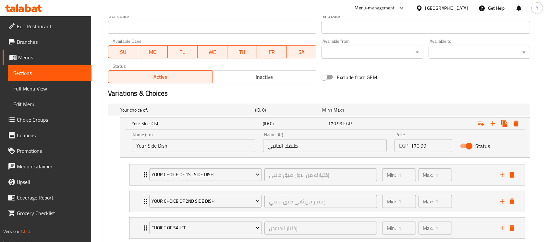
scroll to position [279, 0]
drag, startPoint x: 418, startPoint y: 145, endPoint x: 402, endPoint y: 145, distance: 15.9
click at [402, 145] on div "EGP 170.99 Price" at bounding box center [423, 144] width 58 height 13
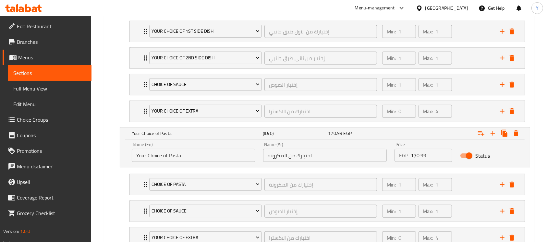
scroll to position [472, 0]
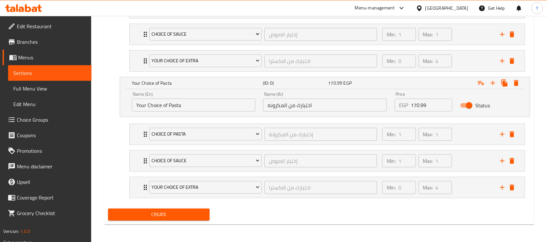
type input "797.99"
drag, startPoint x: 419, startPoint y: 102, endPoint x: 410, endPoint y: 105, distance: 8.9
click at [410, 105] on input "170.99" at bounding box center [430, 105] width 41 height 13
type input "797.99"
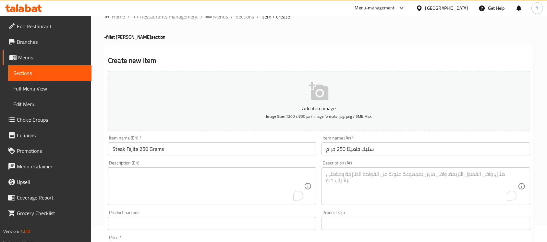
scroll to position [14, 0]
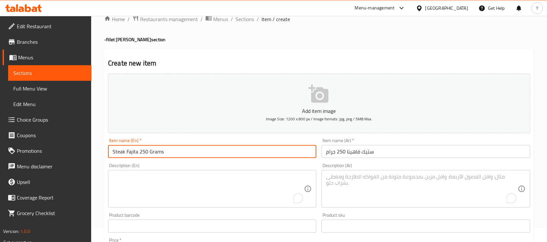
click at [171, 150] on input "Steak Fajita 250 Grams" at bounding box center [212, 151] width 208 height 13
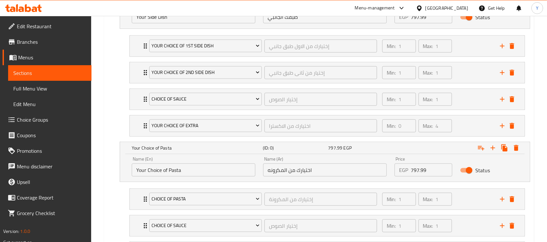
scroll to position [472, 0]
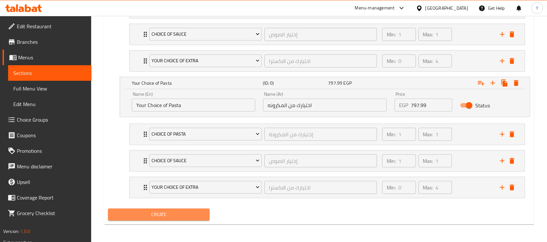
click at [187, 215] on span "Create" at bounding box center [158, 214] width 91 height 8
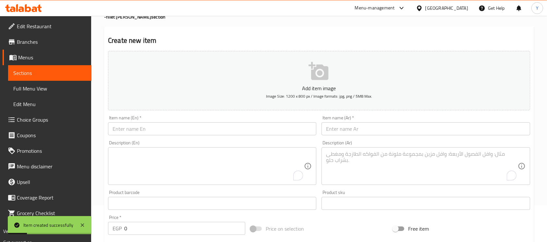
scroll to position [31, 0]
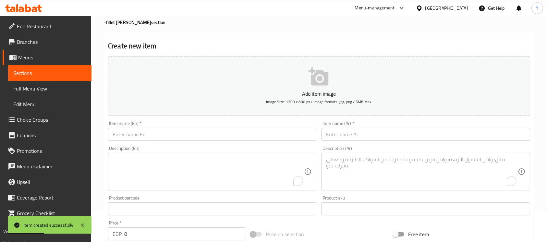
drag, startPoint x: 151, startPoint y: 137, endPoint x: 169, endPoint y: 134, distance: 18.2
click at [151, 137] on input "text" at bounding box center [212, 134] width 208 height 13
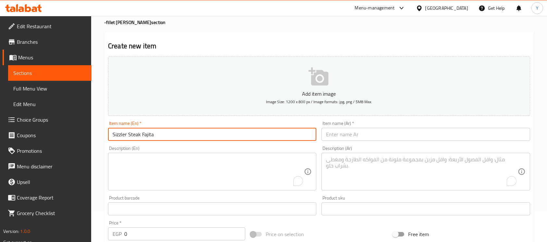
type input "Sizzler Steak Fajita"
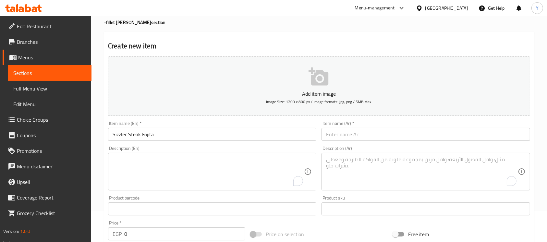
click at [352, 127] on div "Item name (Ar)   * Item name (Ar) *" at bounding box center [425, 131] width 208 height 20
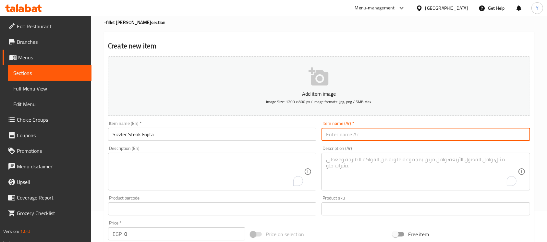
click at [401, 138] on input "text" at bounding box center [425, 134] width 208 height 13
type input "فاهيتا ستيك سيذلر"
drag, startPoint x: 190, startPoint y: 130, endPoint x: 277, endPoint y: 136, distance: 86.8
click at [190, 130] on input "Sizzler Steak Fajita" at bounding box center [212, 134] width 208 height 13
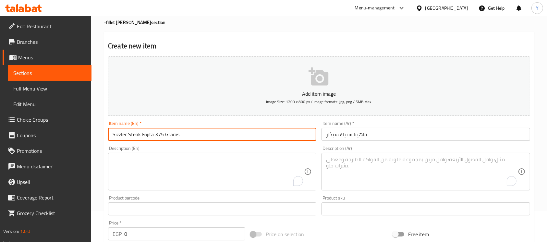
type input "Sizzler Steak Fajita 375 Grams"
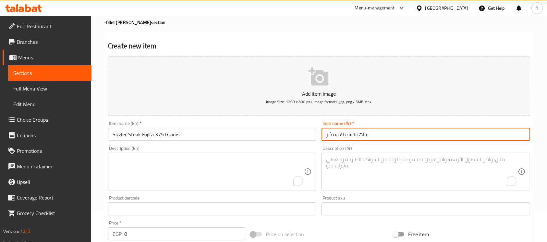
click at [495, 138] on input "فاهيتا ستيك سيذلر" at bounding box center [425, 134] width 208 height 13
type input "فاهيتا ستيك سيذلر 375 جرام"
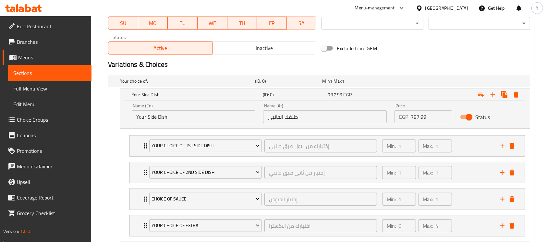
scroll to position [366, 0]
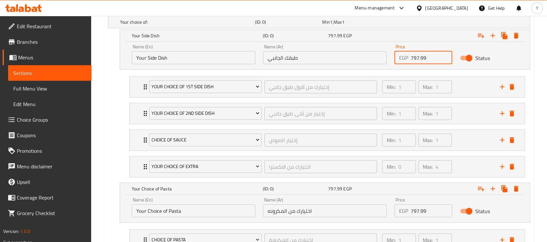
drag, startPoint x: 420, startPoint y: 54, endPoint x: 401, endPoint y: 58, distance: 19.7
click at [401, 58] on div "EGP 797.99 Price" at bounding box center [423, 57] width 58 height 13
drag, startPoint x: 422, startPoint y: 61, endPoint x: 368, endPoint y: 66, distance: 54.1
click at [368, 66] on div "Name (En) Your Side Dish Name (En) Name (Ar) طبقك الجانبي Name (Ar) Price EGP 8…" at bounding box center [325, 55] width 394 height 28
paste input "797.99"
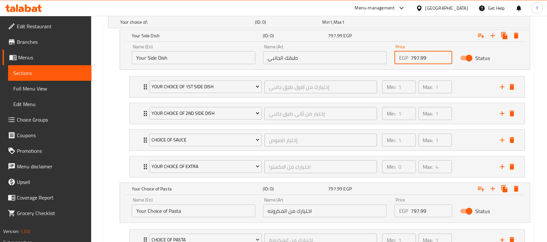
click at [419, 61] on input "797.99" at bounding box center [430, 57] width 41 height 13
click at [422, 56] on input "854.99" at bounding box center [430, 57] width 41 height 13
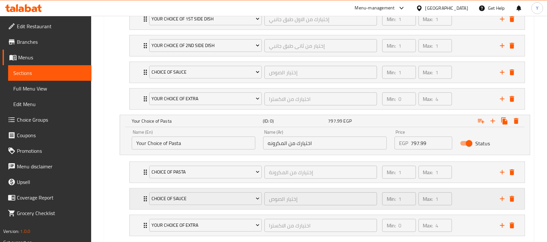
scroll to position [440, 0]
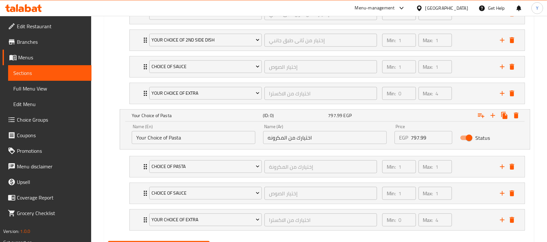
type input "854.99"
drag, startPoint x: 425, startPoint y: 139, endPoint x: 399, endPoint y: 139, distance: 25.9
click at [399, 139] on div "EGP 797.99 Price" at bounding box center [423, 137] width 58 height 13
paste input "854"
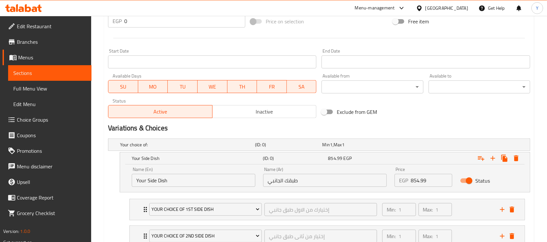
scroll to position [243, 0]
type input "854.99"
drag, startPoint x: 543, startPoint y: 114, endPoint x: 545, endPoint y: 118, distance: 4.6
click at [545, 118] on div "Home / Restaurants management / Menus / Sections / item / create -fillet Mignon…" at bounding box center [318, 122] width 455 height 699
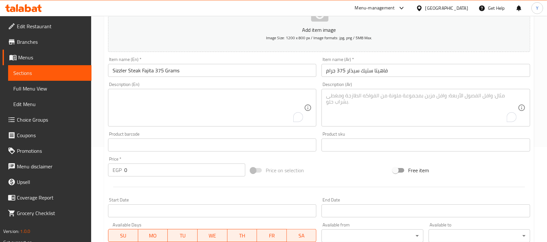
scroll to position [72, 0]
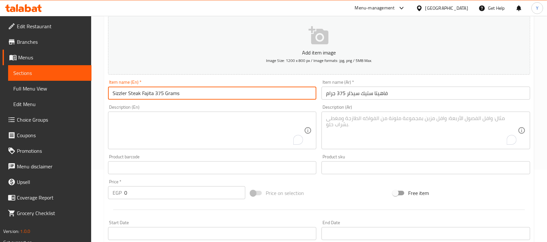
click at [231, 97] on input "Sizzler Steak Fajita 375 Grams" at bounding box center [212, 93] width 208 height 13
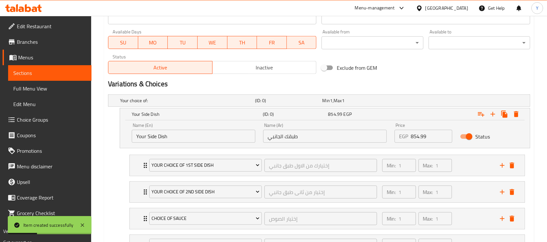
scroll to position [99, 0]
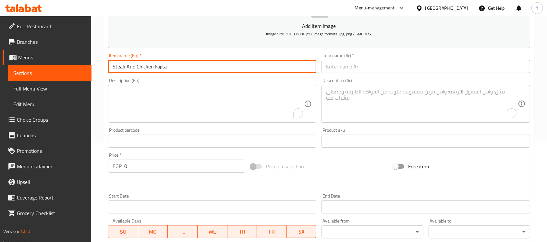
type input "Steak And Chicken Fajita"
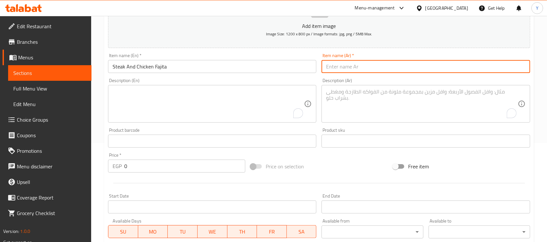
click at [388, 64] on input "text" at bounding box center [425, 66] width 208 height 13
type input "فاهيتا دجاج ولحم"
click at [197, 65] on input "Steak And Chicken Fajita" at bounding box center [212, 66] width 208 height 13
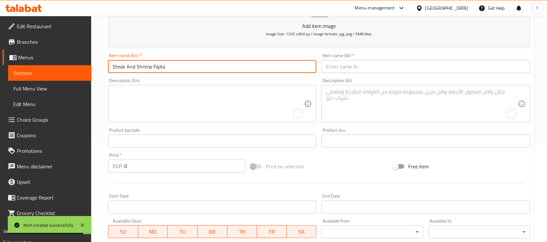
type input "Steak And Shrimp Fajita"
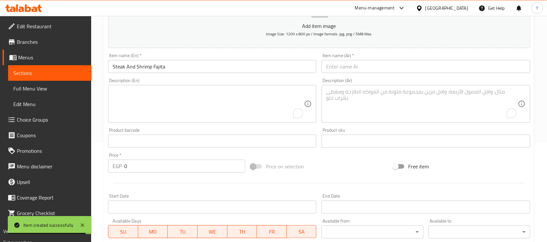
drag, startPoint x: 436, startPoint y: 75, endPoint x: 437, endPoint y: 65, distance: 10.5
click at [437, 65] on div "Item name (Ar)   * Item name (Ar) *" at bounding box center [425, 63] width 213 height 25
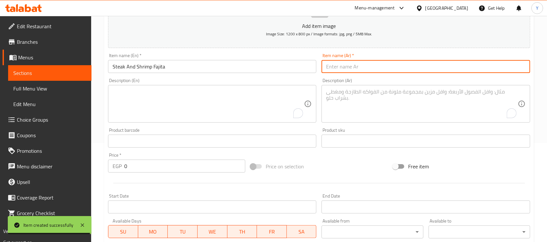
click at [437, 65] on input "text" at bounding box center [425, 66] width 208 height 13
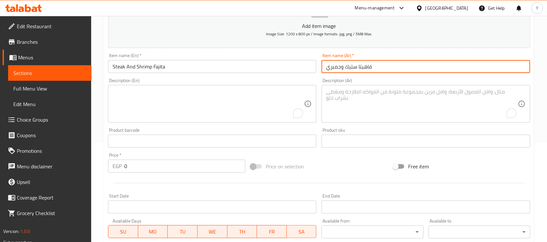
type input "فاهيتا ستيك وجمبري"
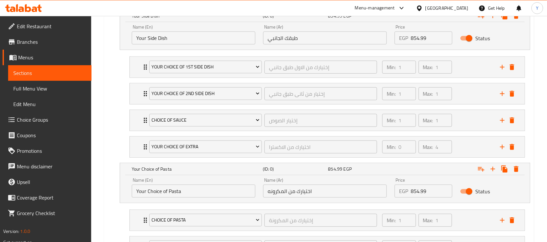
scroll to position [353, 0]
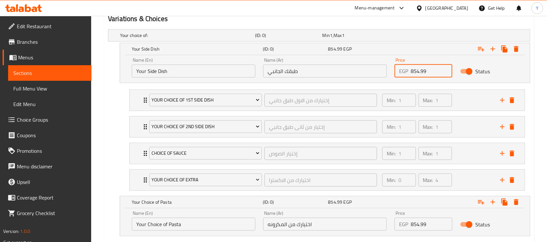
drag, startPoint x: 416, startPoint y: 74, endPoint x: 380, endPoint y: 74, distance: 36.3
click at [376, 74] on div "Name (En) Your Side Dish Name (En) Name (Ar) طبقك الجانبي Name (Ar) Price EGP 8…" at bounding box center [325, 68] width 394 height 28
paste input "797"
click at [417, 74] on input "797.99" at bounding box center [430, 71] width 41 height 13
click at [418, 70] on input "889.19" at bounding box center [430, 71] width 41 height 13
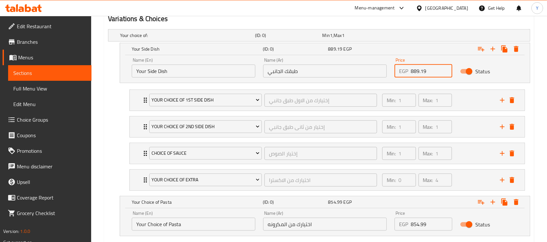
click at [418, 70] on input "889.19" at bounding box center [430, 71] width 41 height 13
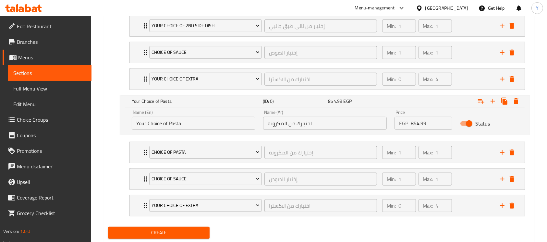
type input "889.19"
drag, startPoint x: 433, startPoint y: 124, endPoint x: 368, endPoint y: 127, distance: 64.9
click at [368, 127] on div "Name (En) Your Choice of Pasta Name (En) Name (Ar) اختيارك من المكرونه Name (Ar…" at bounding box center [325, 120] width 394 height 28
paste input "89.1"
type input "889.19"
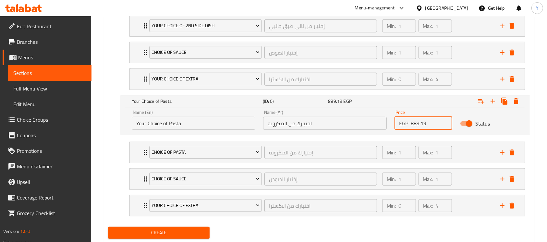
click at [394, 224] on div "Create" at bounding box center [318, 232] width 427 height 17
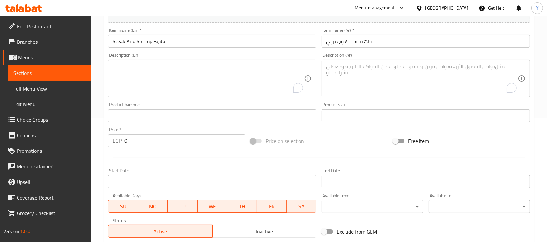
scroll to position [117, 0]
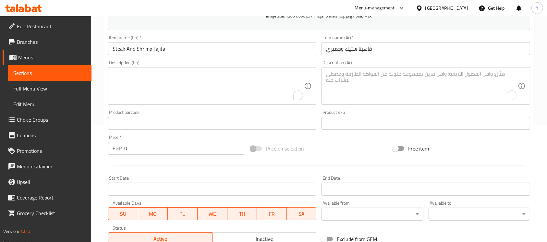
click at [225, 51] on input "Steak And Shrimp Fajita" at bounding box center [212, 48] width 208 height 13
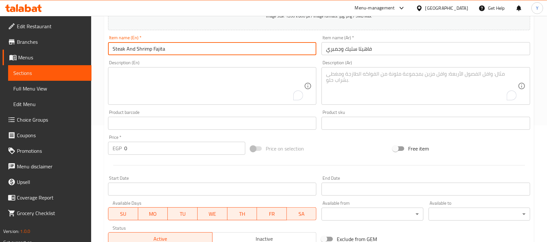
type input "Sizzler Fajita Combo"
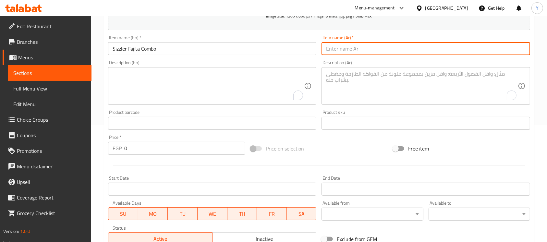
click at [447, 49] on input "text" at bounding box center [425, 48] width 208 height 13
type input "كومبو فاهيتا سيذلر"
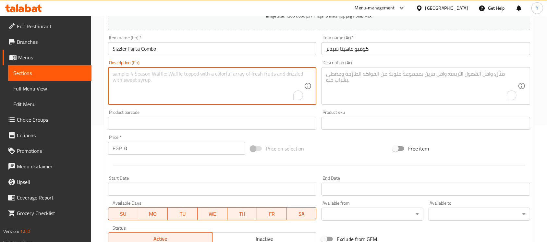
drag, startPoint x: 161, startPoint y: 74, endPoint x: 287, endPoint y: 90, distance: 126.9
click at [161, 74] on textarea "To enrich screen reader interactions, please activate Accessibility in Grammarl…" at bounding box center [207, 86] width 191 height 31
type textarea "Steak, chicken and shrimp"
drag, startPoint x: 488, startPoint y: 71, endPoint x: 500, endPoint y: 75, distance: 13.0
click at [488, 71] on textarea "To enrich screen reader interactions, please activate Accessibility in Grammarl…" at bounding box center [421, 86] width 191 height 31
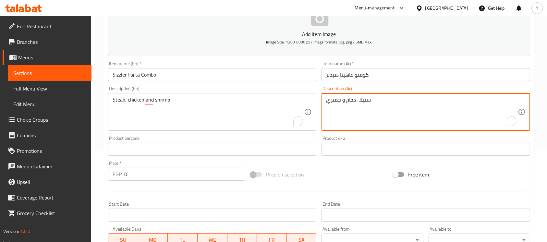
scroll to position [68, 0]
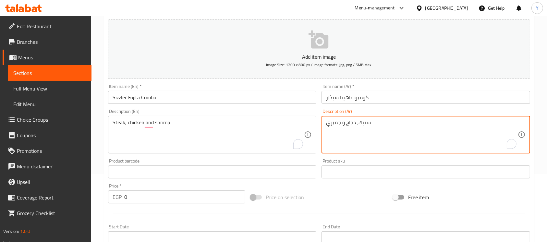
type textarea "ستيك، دجاج و جمبري"
click at [219, 98] on input "Sizzler Fajita Combo" at bounding box center [212, 97] width 208 height 13
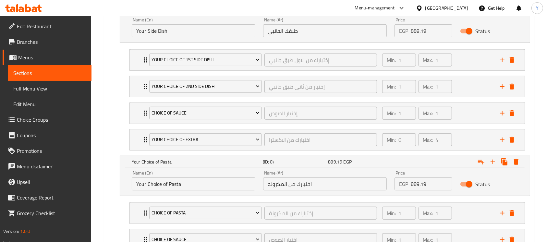
scroll to position [339, 0]
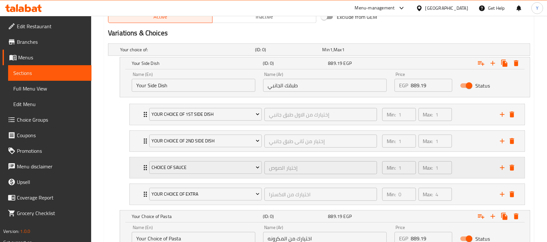
click at [458, 166] on div "Min: 1 ​ Max: 1 ​" at bounding box center [437, 167] width 118 height 21
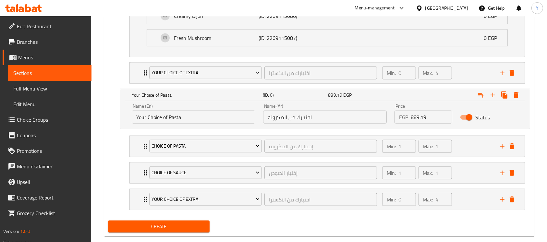
scroll to position [751, 0]
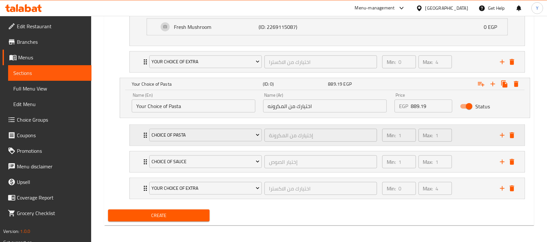
click at [461, 137] on div "Min: 1 ​ Max: 1 ​" at bounding box center [437, 135] width 118 height 21
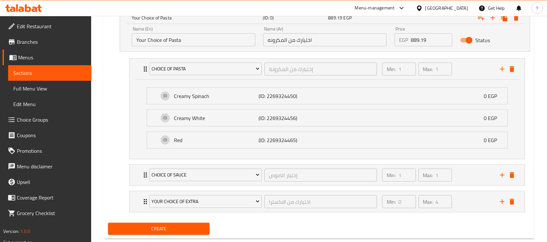
scroll to position [831, 0]
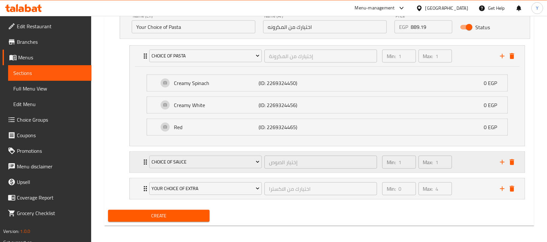
click at [473, 165] on div "Min: 1 ​ Max: 1 ​" at bounding box center [437, 162] width 118 height 21
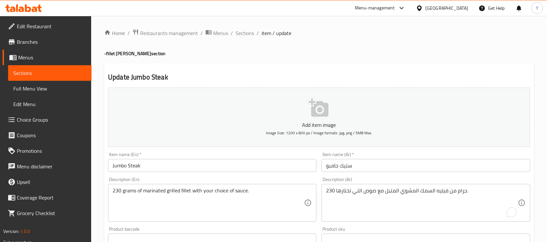
scroll to position [484, 0]
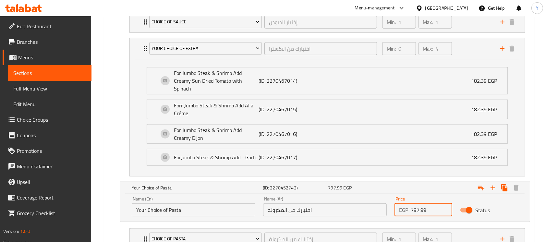
click at [424, 206] on input "797.99" at bounding box center [430, 209] width 41 height 13
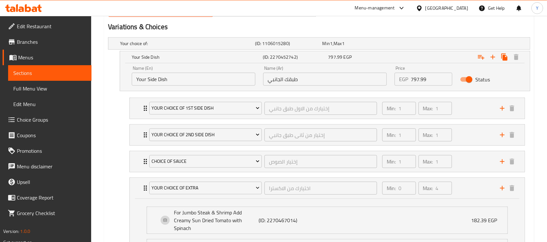
scroll to position [358, 0]
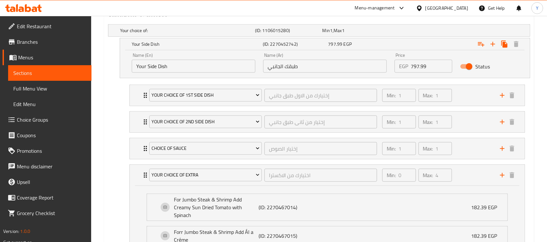
click at [421, 66] on input "797.99" at bounding box center [430, 66] width 41 height 13
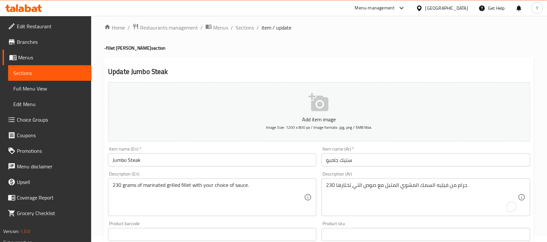
scroll to position [5, 0]
click at [241, 26] on span "Sections" at bounding box center [244, 29] width 18 height 8
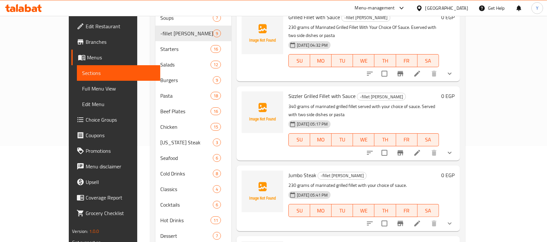
scroll to position [106, 0]
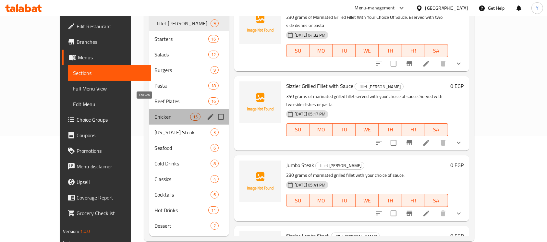
click at [154, 113] on span "Chicken" at bounding box center [172, 117] width 36 height 8
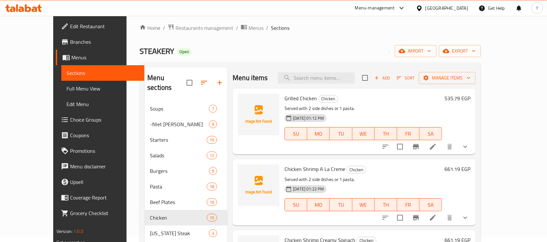
scroll to position [3, 0]
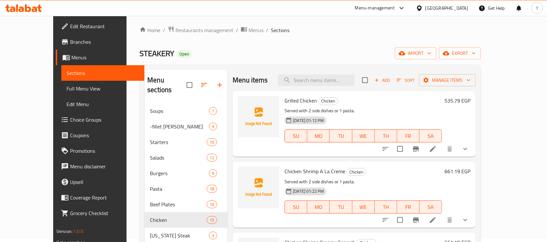
click at [407, 42] on div "Home / Restaurants management / Menus / Sections STEAKERY Open import export Me…" at bounding box center [309, 185] width 341 height 318
click at [475, 53] on span "export" at bounding box center [459, 53] width 31 height 8
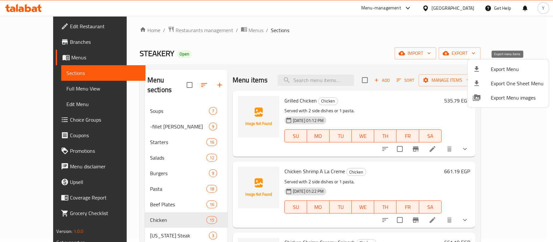
click at [506, 68] on span "Export Menu" at bounding box center [517, 69] width 53 height 8
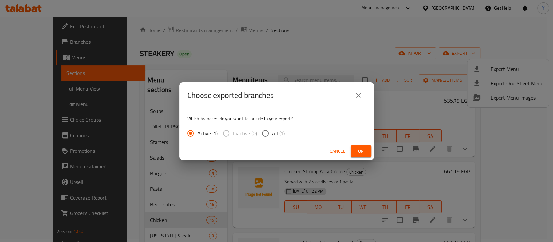
click at [274, 136] on span "All (1)" at bounding box center [278, 133] width 13 height 8
click at [272, 136] on input "All (1)" at bounding box center [266, 133] width 14 height 14
radio input "true"
click at [364, 152] on span "Ok" at bounding box center [361, 151] width 10 height 8
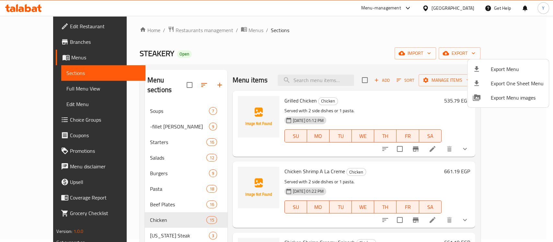
click at [374, 121] on div at bounding box center [276, 121] width 553 height 242
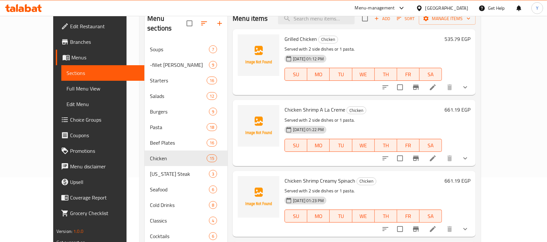
scroll to position [65, 0]
click at [469, 159] on icon "show more" at bounding box center [465, 158] width 8 height 8
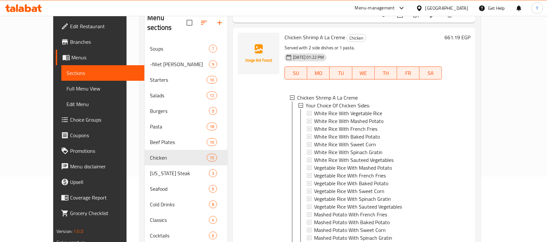
scroll to position [0, 0]
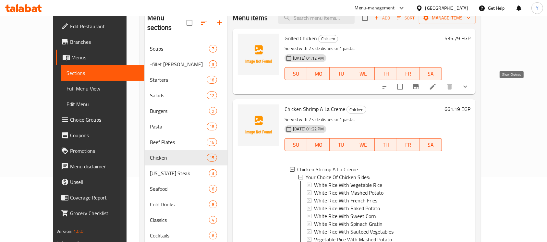
click at [469, 88] on icon "show more" at bounding box center [465, 87] width 8 height 8
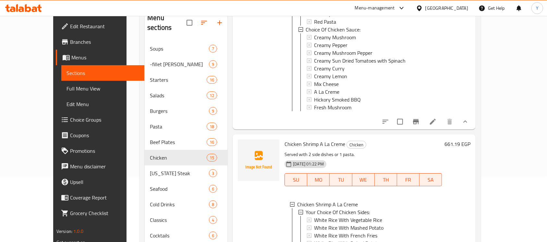
scroll to position [336, 0]
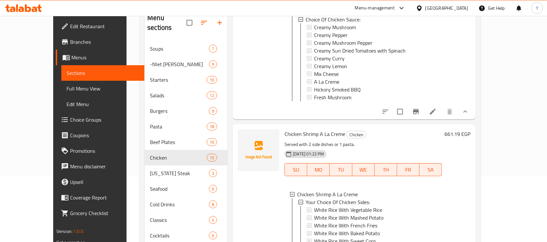
click at [436, 115] on icon at bounding box center [433, 112] width 8 height 8
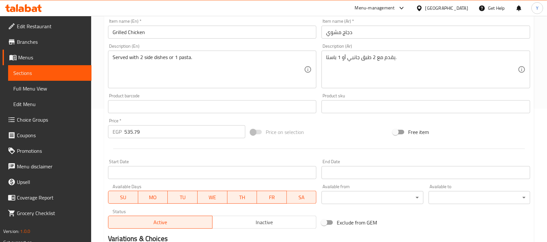
scroll to position [254, 0]
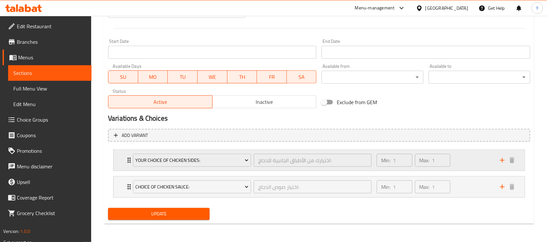
click at [461, 165] on div "Min: 1 ​ Max: 1 ​" at bounding box center [433, 160] width 123 height 21
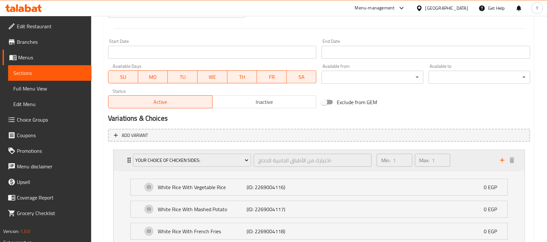
click at [461, 165] on div "Min: 1 ​ Max: 1 ​" at bounding box center [433, 160] width 123 height 21
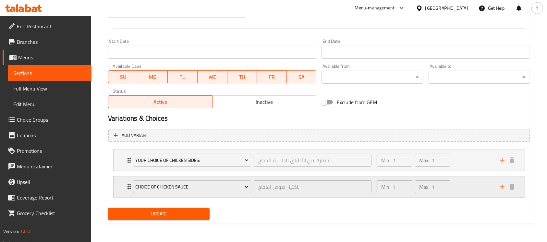
click at [455, 188] on div "Min: 1 ​ Max: 1 ​" at bounding box center [433, 186] width 123 height 21
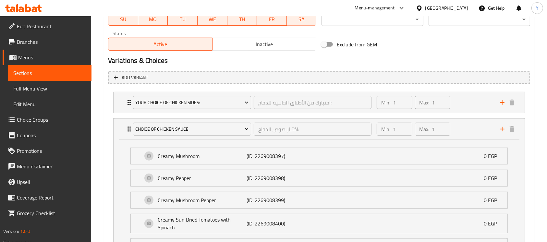
scroll to position [309, 0]
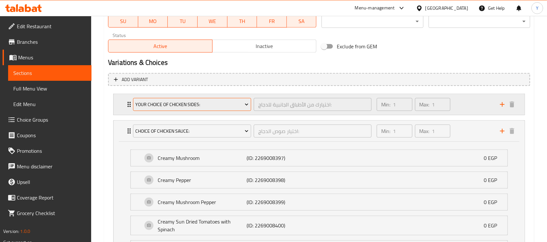
click at [153, 105] on span "Your Choice Of Chicken Sides:" at bounding box center [191, 104] width 113 height 8
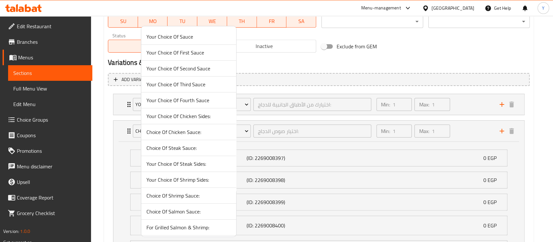
click at [153, 105] on li "Your Choice Of Fourth Sauce" at bounding box center [188, 100] width 95 height 16
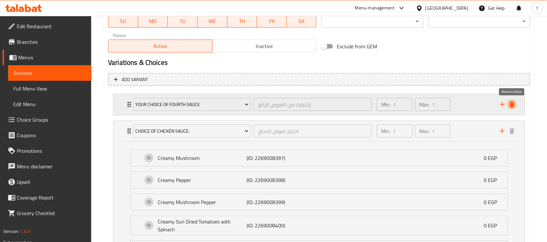
click at [512, 104] on icon "delete" at bounding box center [511, 104] width 5 height 6
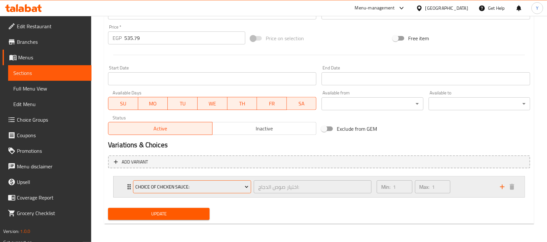
click at [227, 192] on button "Choice Of Chicken Sauce:" at bounding box center [192, 186] width 118 height 13
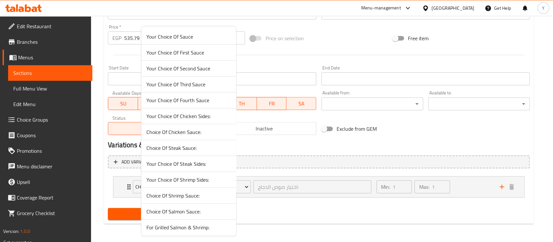
click at [218, 170] on li "Your Choice Of Steak Sides:" at bounding box center [188, 164] width 95 height 16
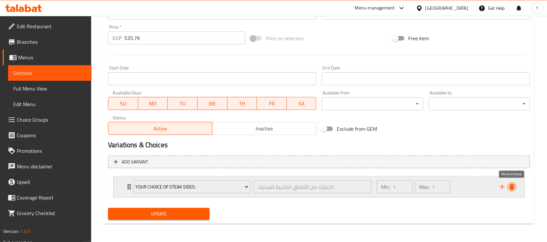
click at [512, 189] on icon "delete" at bounding box center [511, 187] width 5 height 6
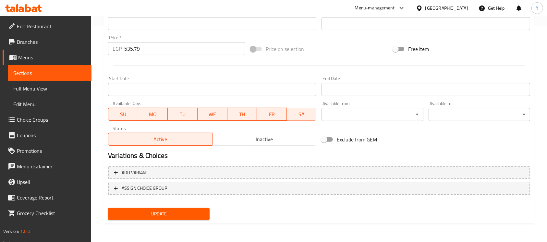
click at [186, 219] on button "Update" at bounding box center [158, 214] width 101 height 12
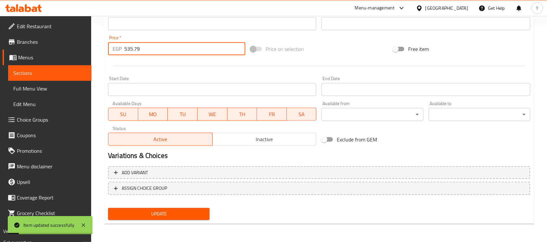
click at [131, 52] on input "535.79" at bounding box center [184, 48] width 121 height 13
click at [158, 173] on span "Add variant" at bounding box center [319, 173] width 410 height 8
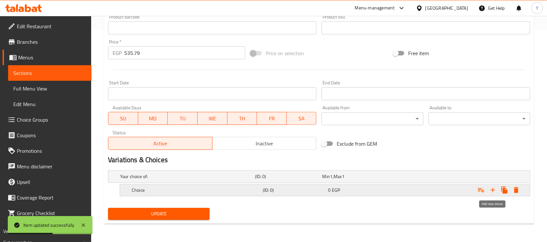
click at [490, 192] on icon "Expand" at bounding box center [493, 190] width 8 height 8
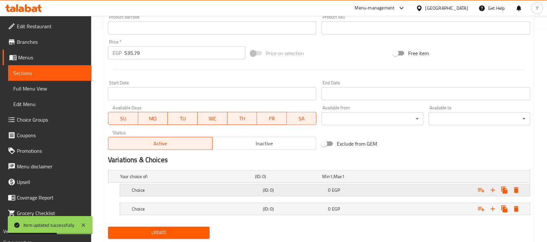
click at [419, 178] on div "Expand" at bounding box center [455, 176] width 135 height 3
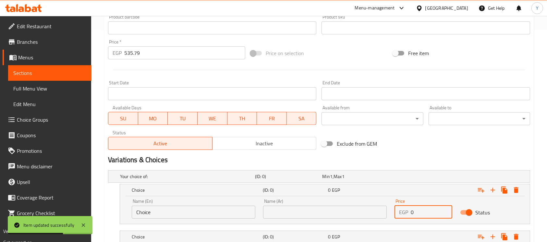
drag, startPoint x: 415, startPoint y: 212, endPoint x: 383, endPoint y: 213, distance: 32.4
click at [383, 213] on div "Name (En) Choice Name (En) Name (Ar) Name (Ar) Price EGP 0 Price Status" at bounding box center [325, 209] width 394 height 28
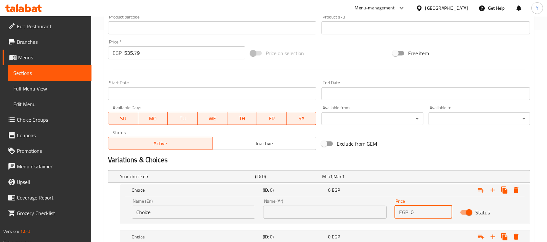
paste input "535.79"
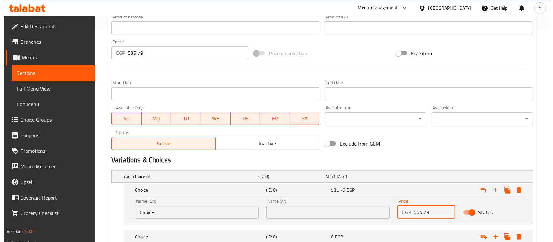
scroll to position [259, 0]
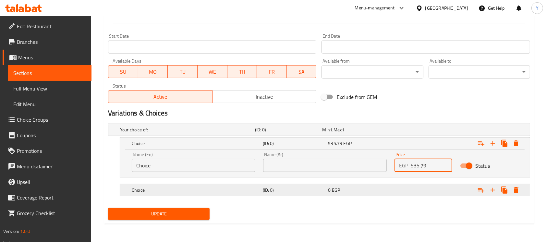
type input "535.79"
click at [400, 131] on div "Expand" at bounding box center [455, 129] width 135 height 3
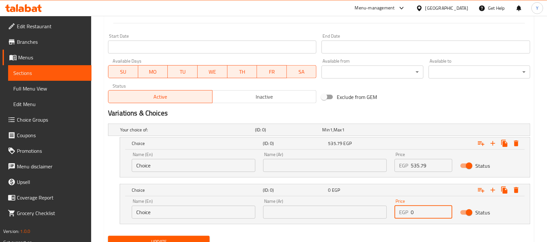
drag, startPoint x: 423, startPoint y: 211, endPoint x: 399, endPoint y: 214, distance: 24.2
click at [399, 214] on div "EGP 0 Price" at bounding box center [423, 212] width 58 height 13
paste input "535.79"
type input "535.79"
click at [168, 166] on input "Choice" at bounding box center [194, 165] width 124 height 13
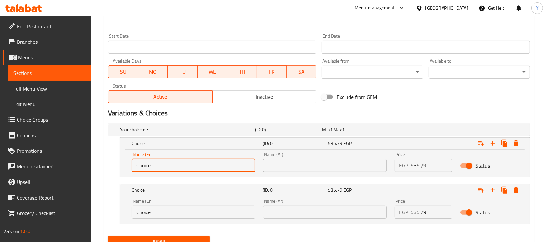
click at [168, 166] on input "Choice" at bounding box center [194, 165] width 124 height 13
type input "Your Side Dish"
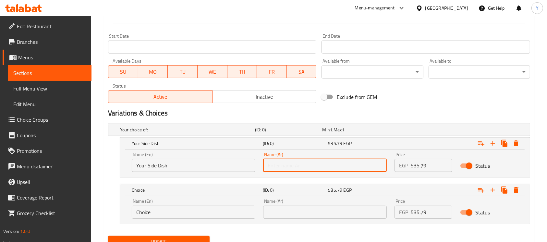
click at [355, 169] on input "text" at bounding box center [325, 165] width 124 height 13
type input "طبقك الجانبي"
click at [168, 214] on input "Choice" at bounding box center [194, 212] width 124 height 13
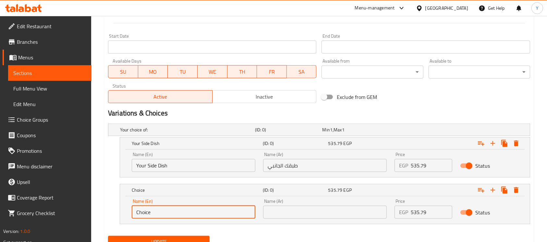
click at [167, 214] on input "Choice" at bounding box center [194, 212] width 124 height 13
type input "Your Choice Of Pasta"
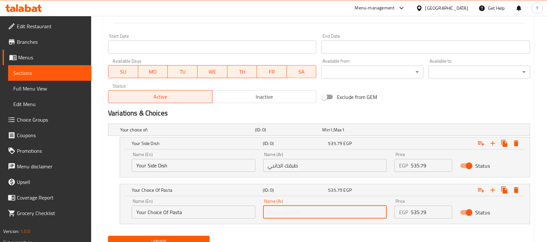
click at [352, 207] on input "text" at bounding box center [325, 212] width 124 height 13
type input "اختيارك من الباستا"
click at [477, 142] on icon "Expand" at bounding box center [481, 143] width 8 height 8
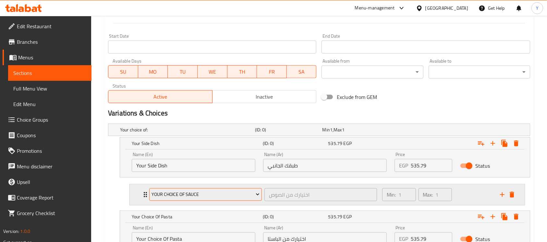
click at [233, 193] on span "Your Choice Of Sauce" at bounding box center [205, 194] width 108 height 8
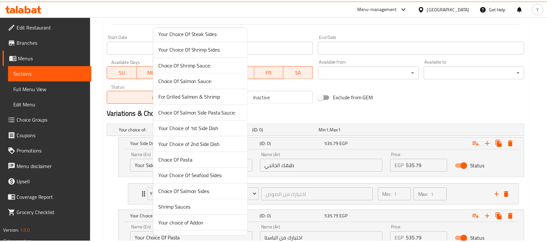
scroll to position [122, 0]
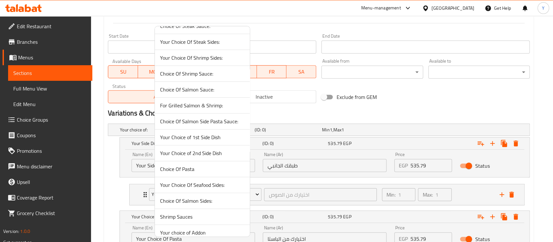
click at [225, 136] on span "Your Choice of 1st Side Dish" at bounding box center [202, 137] width 85 height 8
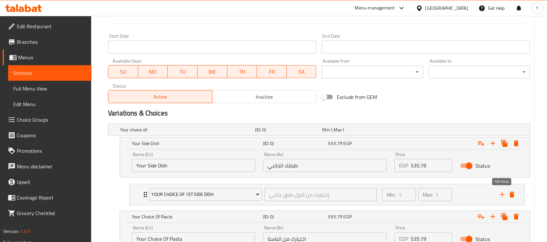
drag, startPoint x: 501, startPoint y: 192, endPoint x: 416, endPoint y: 230, distance: 93.5
click at [501, 194] on div "Your Choice of 1st Side Dish إختيارك من الاول طبق جانبي ​ Min: 1 ​ Max: 1 ​ Whi…" at bounding box center [327, 194] width 406 height 27
click at [503, 194] on icon "add" at bounding box center [502, 195] width 8 height 8
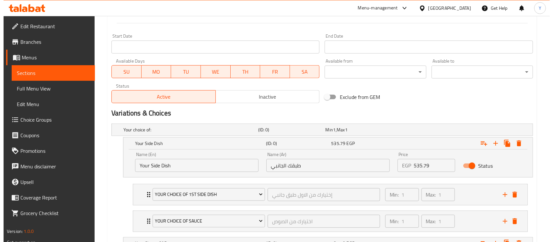
scroll to position [339, 0]
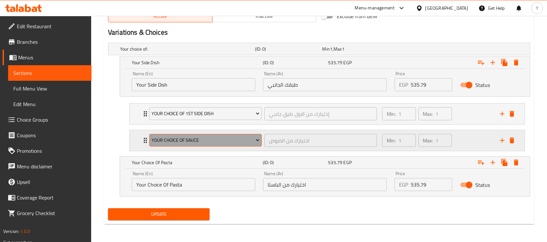
click at [246, 144] on button "Your Choice Of Sauce" at bounding box center [205, 140] width 112 height 13
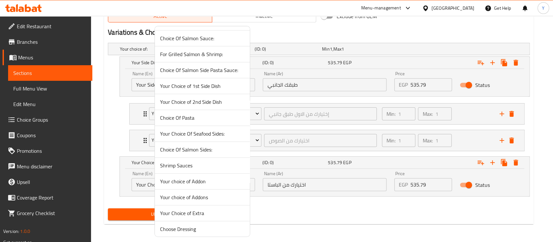
scroll to position [174, 0]
click at [219, 100] on span "Your Choice of 2nd Side Dish" at bounding box center [202, 101] width 85 height 8
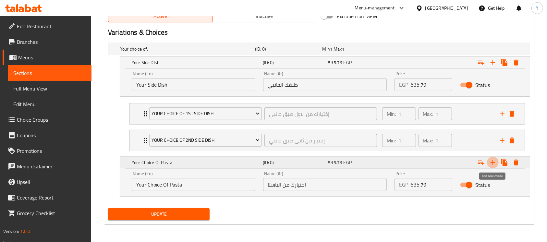
click at [493, 164] on icon "Expand" at bounding box center [492, 162] width 5 height 5
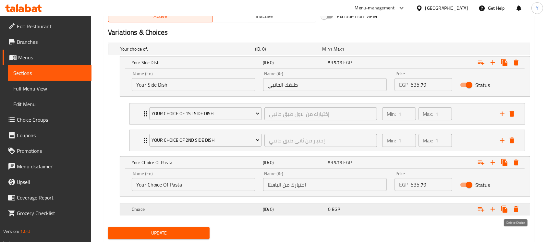
click at [518, 208] on icon "Expand" at bounding box center [516, 209] width 8 height 8
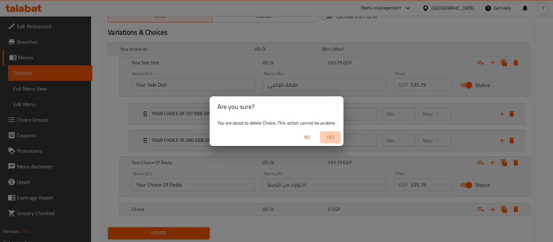
click at [327, 135] on span "Yes" at bounding box center [331, 137] width 16 height 8
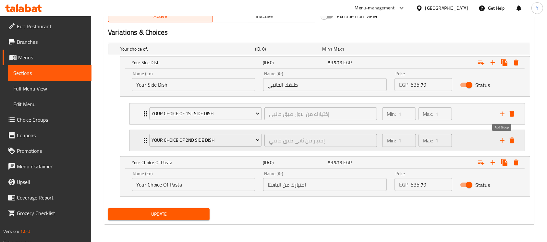
click at [500, 141] on icon "add" at bounding box center [502, 140] width 8 height 8
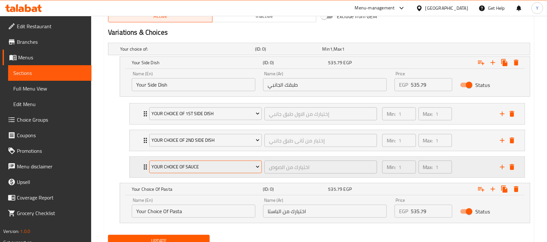
click at [231, 166] on span "Your Choice Of Sauce" at bounding box center [205, 167] width 108 height 8
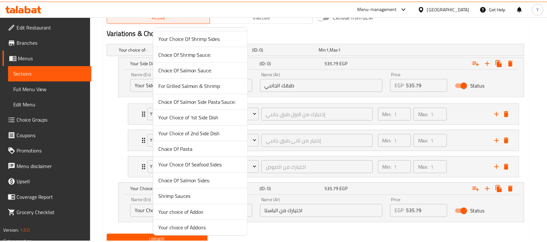
scroll to position [270, 0]
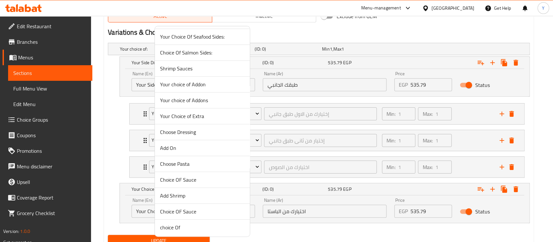
click at [230, 210] on span "Choice OF Sauce" at bounding box center [202, 211] width 85 height 8
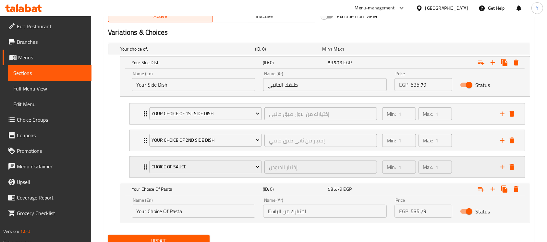
click at [467, 164] on div "Min: 1 ​ Max: 1 ​" at bounding box center [437, 167] width 118 height 21
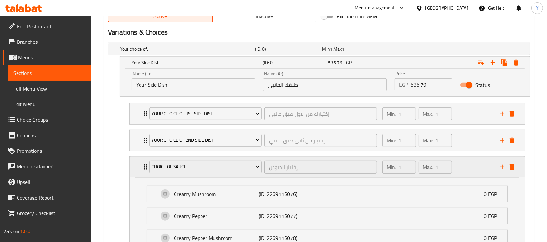
click at [467, 164] on div "Min: 1 ​ Max: 1 ​" at bounding box center [437, 167] width 118 height 21
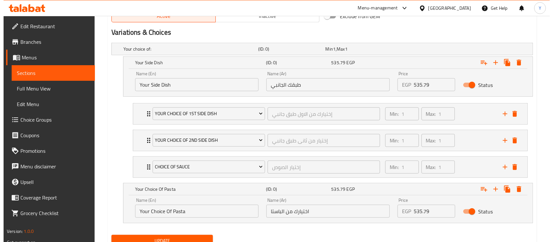
scroll to position [366, 0]
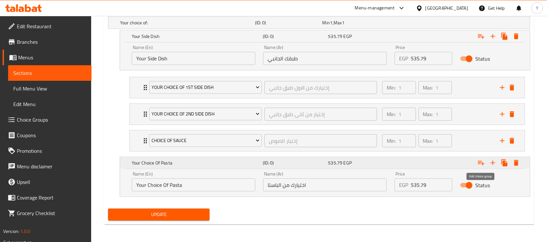
click at [480, 164] on icon "Expand" at bounding box center [481, 163] width 8 height 8
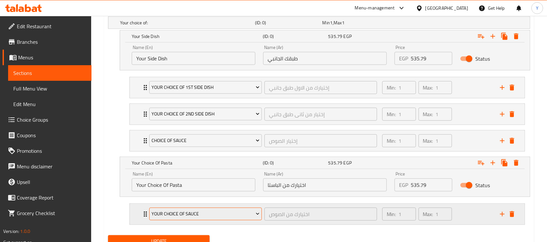
click at [243, 216] on span "Your Choice Of Sauce" at bounding box center [205, 214] width 108 height 8
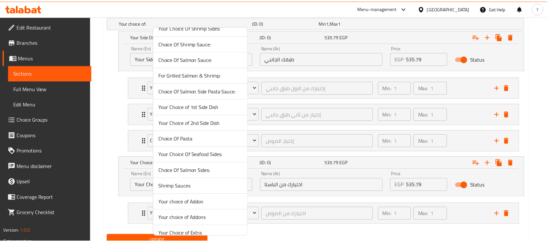
scroll to position [151, 0]
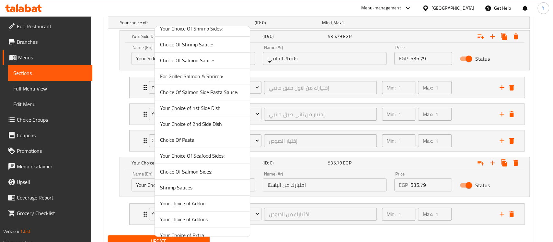
drag, startPoint x: 222, startPoint y: 137, endPoint x: 355, endPoint y: 172, distance: 138.0
click at [222, 138] on span "Choice Of Pasta" at bounding box center [202, 140] width 85 height 8
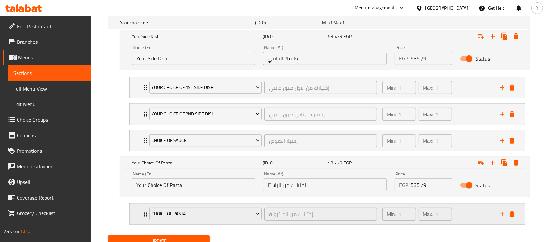
click at [469, 208] on div "Min: 1 ​ Max: 1 ​" at bounding box center [437, 214] width 118 height 21
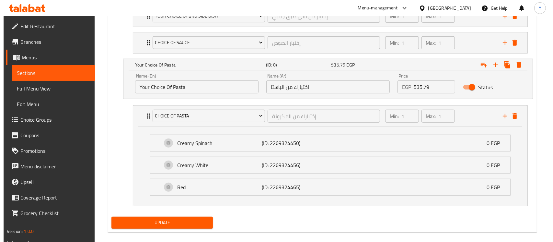
scroll to position [472, 0]
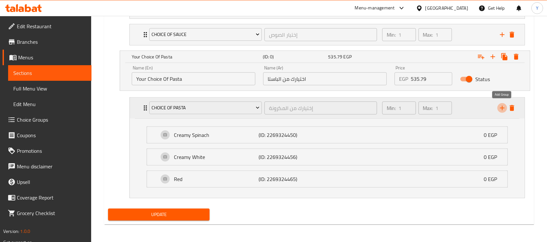
click at [501, 109] on icon "add" at bounding box center [502, 108] width 8 height 8
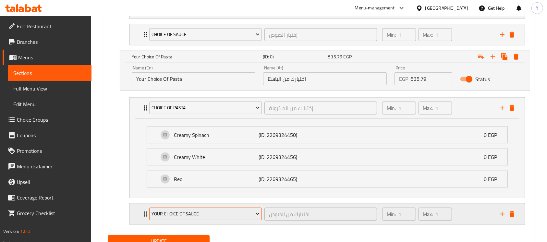
click at [205, 216] on span "Your Choice Of Sauce" at bounding box center [205, 214] width 108 height 8
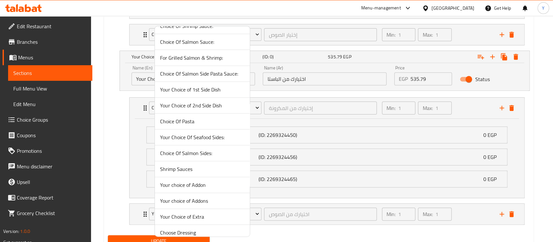
scroll to position [171, 0]
drag, startPoint x: 262, startPoint y: 159, endPoint x: 263, endPoint y: 166, distance: 6.5
click at [263, 166] on div at bounding box center [276, 121] width 553 height 242
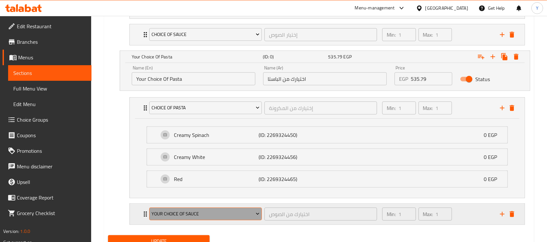
click at [229, 217] on span "Your Choice Of Sauce" at bounding box center [205, 214] width 108 height 8
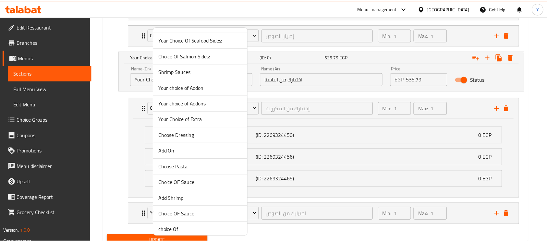
scroll to position [270, 0]
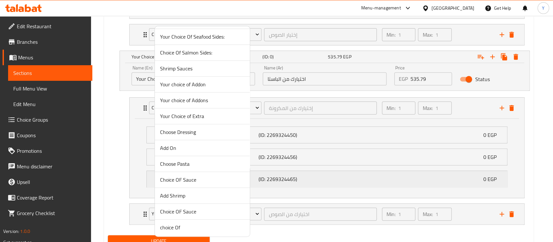
click at [215, 181] on span "Choice OF Sauce" at bounding box center [202, 180] width 85 height 8
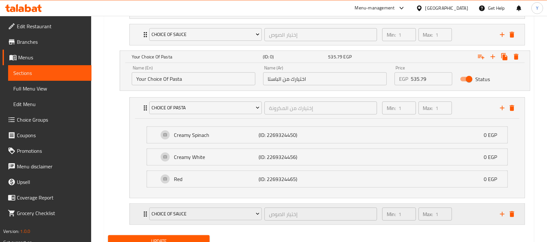
drag, startPoint x: 464, startPoint y: 219, endPoint x: 477, endPoint y: 213, distance: 15.1
click at [463, 219] on div "Min: 1 ​ Max: 1 ​" at bounding box center [437, 214] width 118 height 21
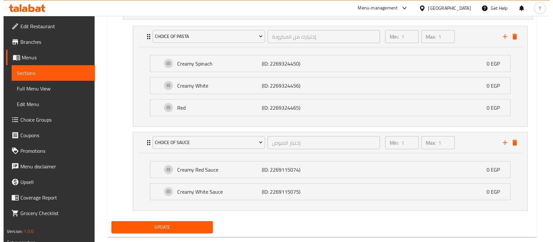
scroll to position [555, 0]
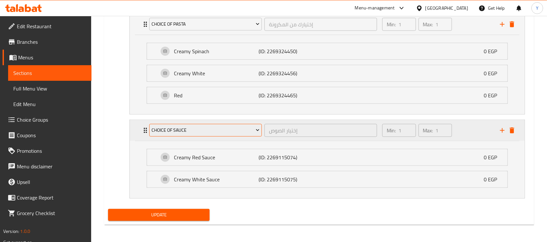
click at [205, 133] on span "Choice OF Sauce" at bounding box center [205, 130] width 108 height 8
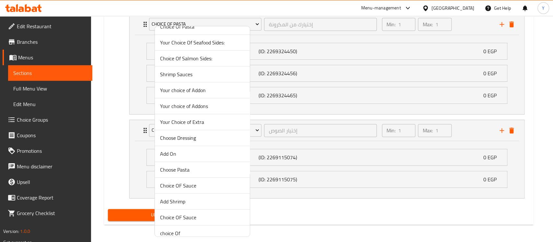
scroll to position [270, 0]
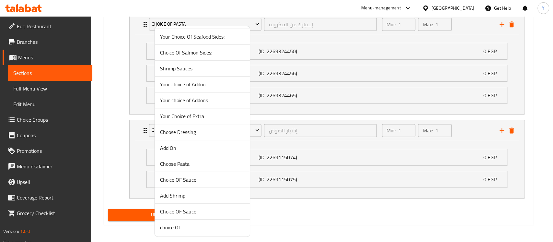
click at [223, 181] on span "Choice OF Sauce" at bounding box center [202, 180] width 85 height 8
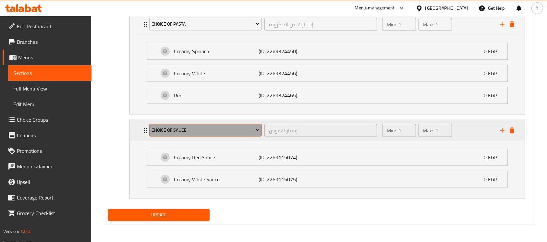
click at [219, 134] on button "Choice OF Sauce" at bounding box center [205, 130] width 112 height 13
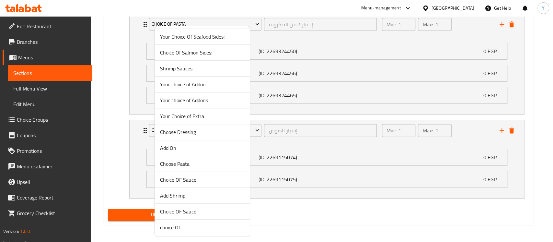
click at [219, 213] on span "Choice OF Sauce" at bounding box center [202, 211] width 85 height 8
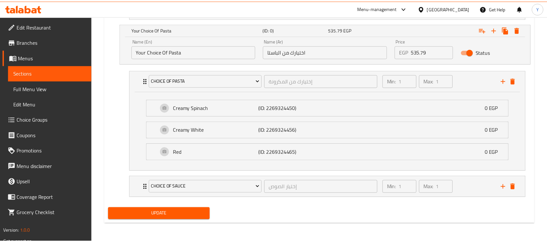
scroll to position [498, 0]
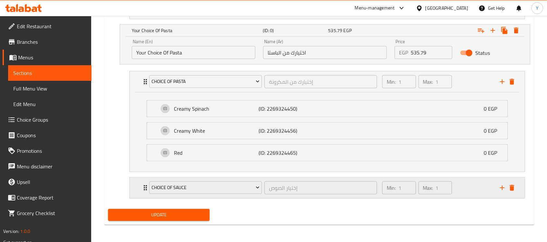
click at [474, 179] on div "Min: 1 ​ Max: 1 ​" at bounding box center [437, 187] width 118 height 21
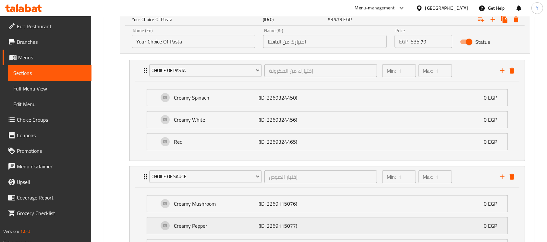
scroll to position [555, 0]
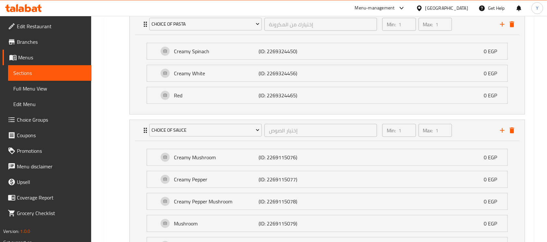
click at [119, 99] on nav "Choice Of Pasta إختيارك من المكرونة ​ Min: 1 ​ Max: 1 ​ Creamy Spinach (ID: 226…" at bounding box center [319, 217] width 422 height 418
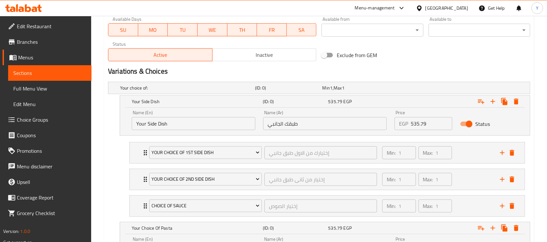
scroll to position [120, 0]
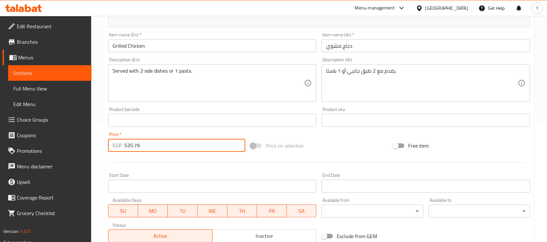
drag, startPoint x: 197, startPoint y: 150, endPoint x: 114, endPoint y: 157, distance: 83.3
click at [115, 157] on div "Add item image Image Size: 1200 x 800 px / Image formats: jpg, png / 5MB Max. I…" at bounding box center [318, 104] width 427 height 279
type input "0"
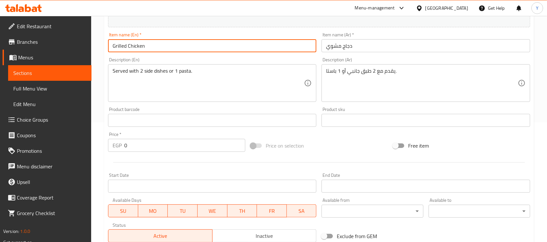
click at [174, 50] on input "Grilled Chicken" at bounding box center [212, 45] width 208 height 13
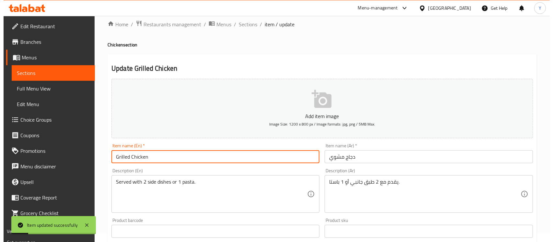
scroll to position [0, 0]
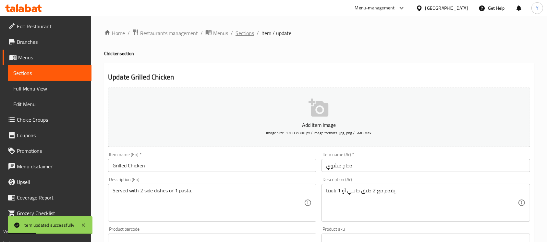
click at [249, 32] on span "Sections" at bounding box center [244, 33] width 18 height 8
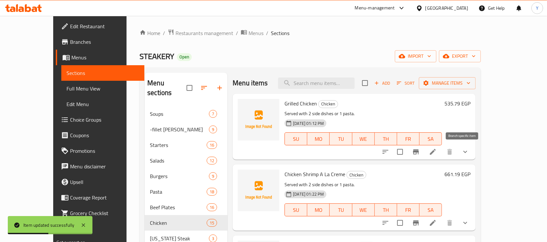
click at [419, 150] on icon "Branch-specific-item" at bounding box center [416, 152] width 8 height 8
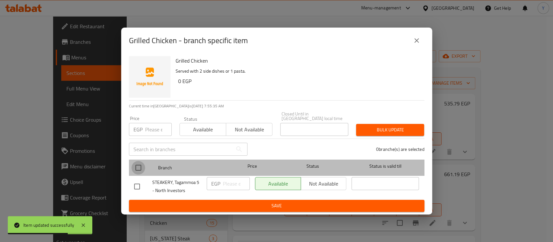
click at [132, 167] on input "checkbox" at bounding box center [139, 168] width 14 height 14
checkbox input "true"
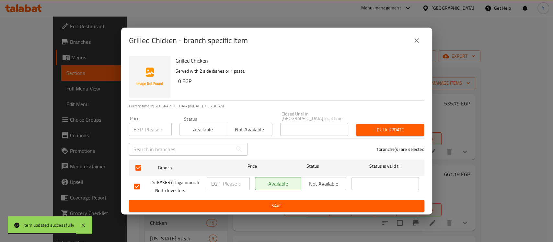
click at [150, 128] on input "number" at bounding box center [158, 129] width 27 height 13
type input "0"
click at [387, 133] on button "Bulk update" at bounding box center [390, 130] width 68 height 12
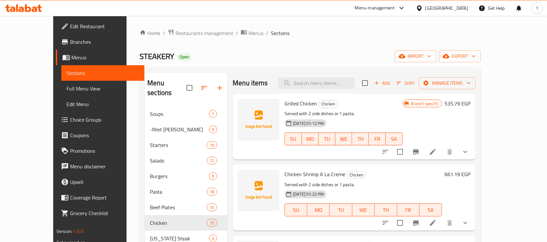
click at [362, 46] on div "Home / Restaurants management / Menus / Sections STEAKERY Open import export Me…" at bounding box center [309, 188] width 341 height 318
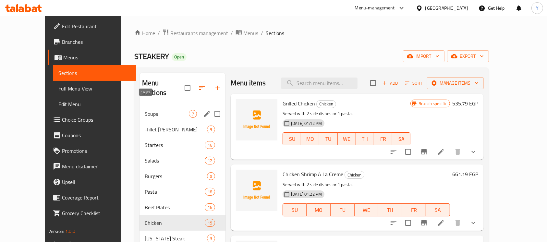
click at [166, 110] on span "Soups" at bounding box center [167, 114] width 44 height 8
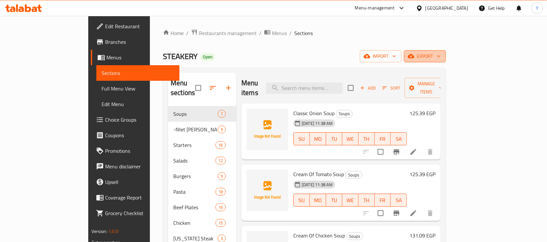
click at [440, 58] on span "export" at bounding box center [424, 56] width 31 height 8
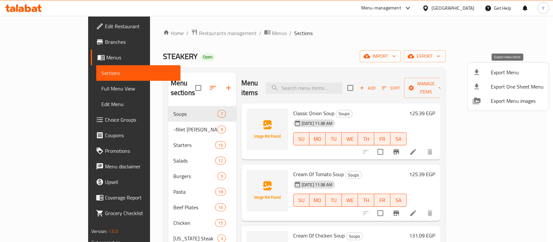
click at [498, 74] on span "Export Menu" at bounding box center [517, 72] width 53 height 8
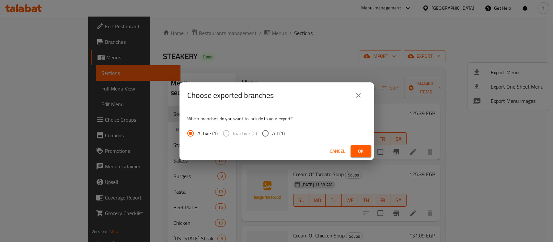
click at [274, 131] on span "All (1)" at bounding box center [278, 133] width 13 height 8
click at [272, 131] on input "All (1)" at bounding box center [266, 133] width 14 height 14
radio input "true"
click at [367, 155] on button "Ok" at bounding box center [361, 151] width 21 height 12
